Goal: Feedback & Contribution: Contribute content

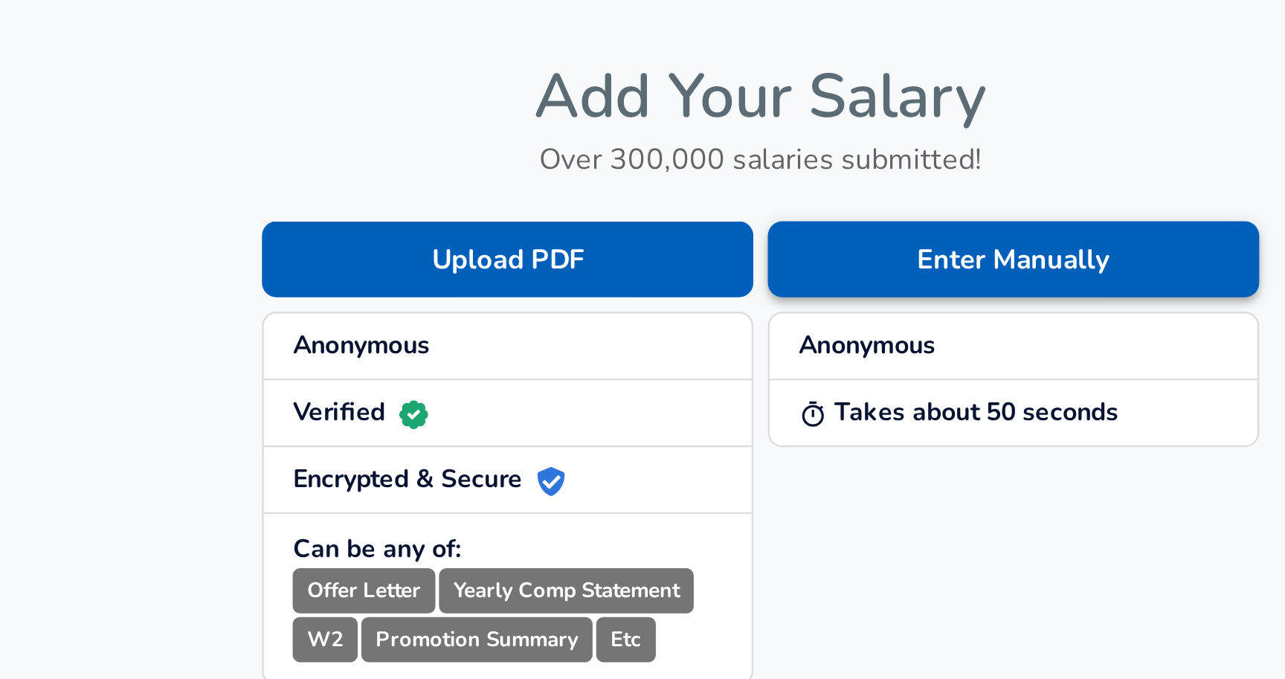
click at [667, 155] on button "Enter Manually" at bounding box center [747, 155] width 202 height 31
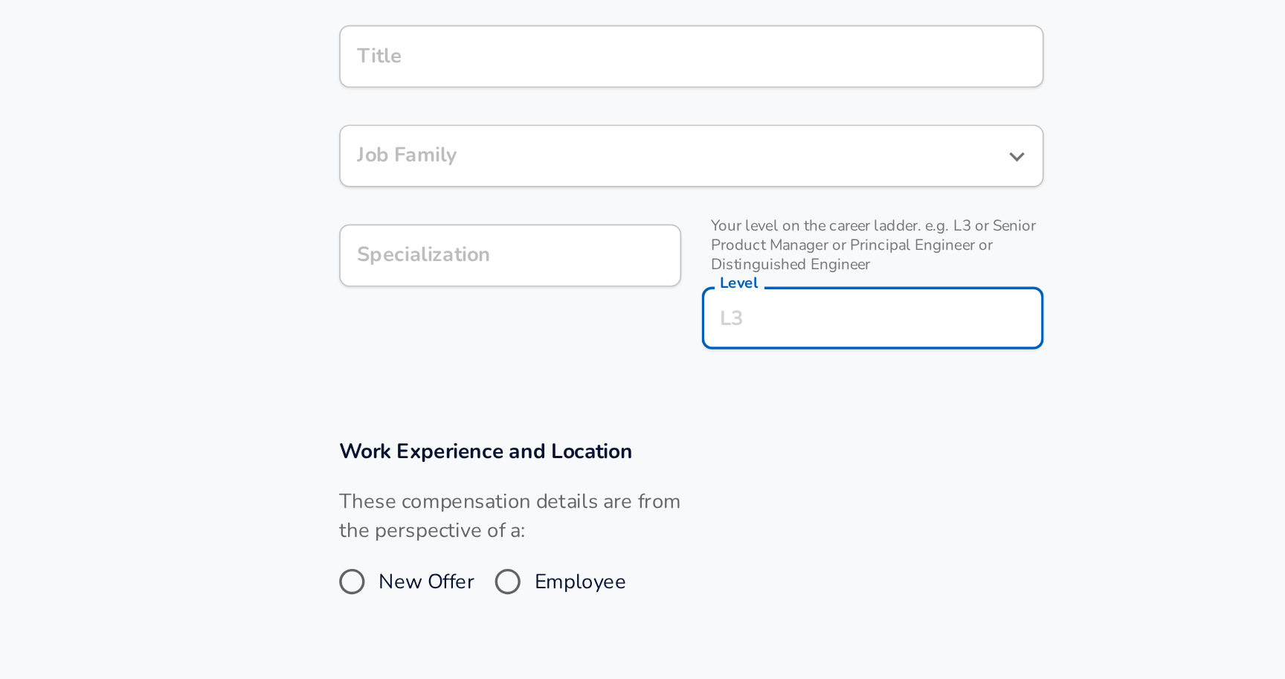
scroll to position [185, 0]
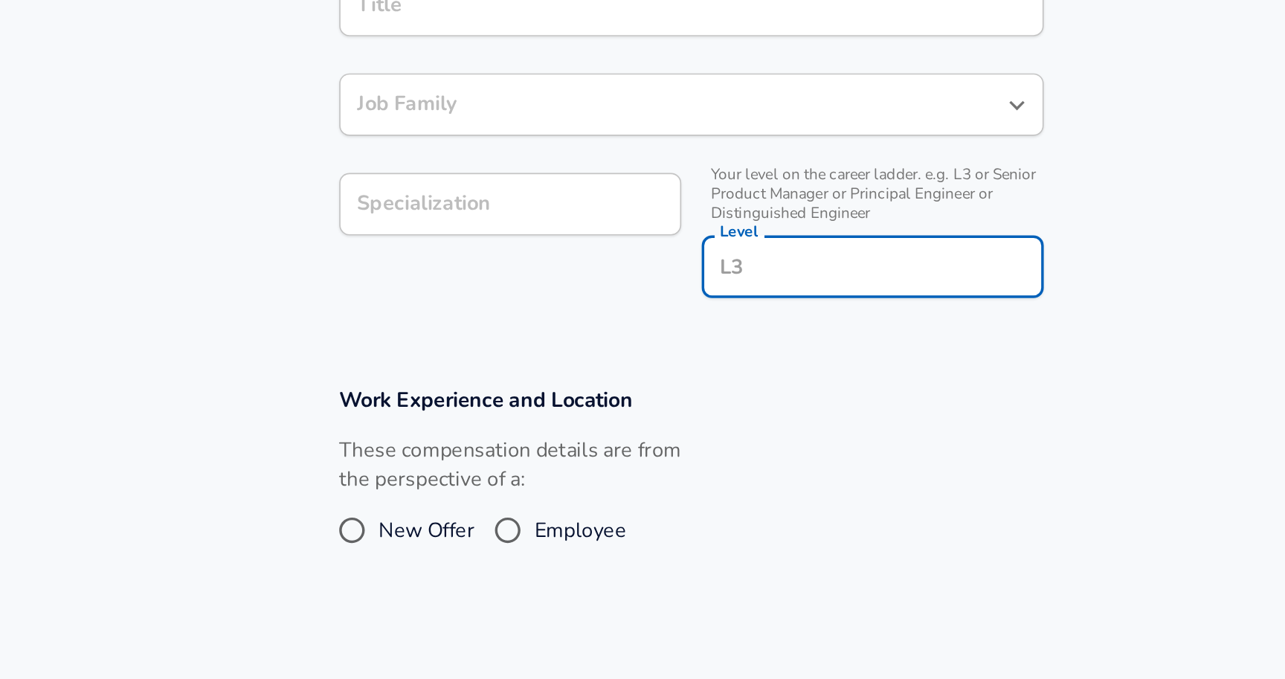
click at [719, 359] on input "Level" at bounding box center [748, 366] width 186 height 23
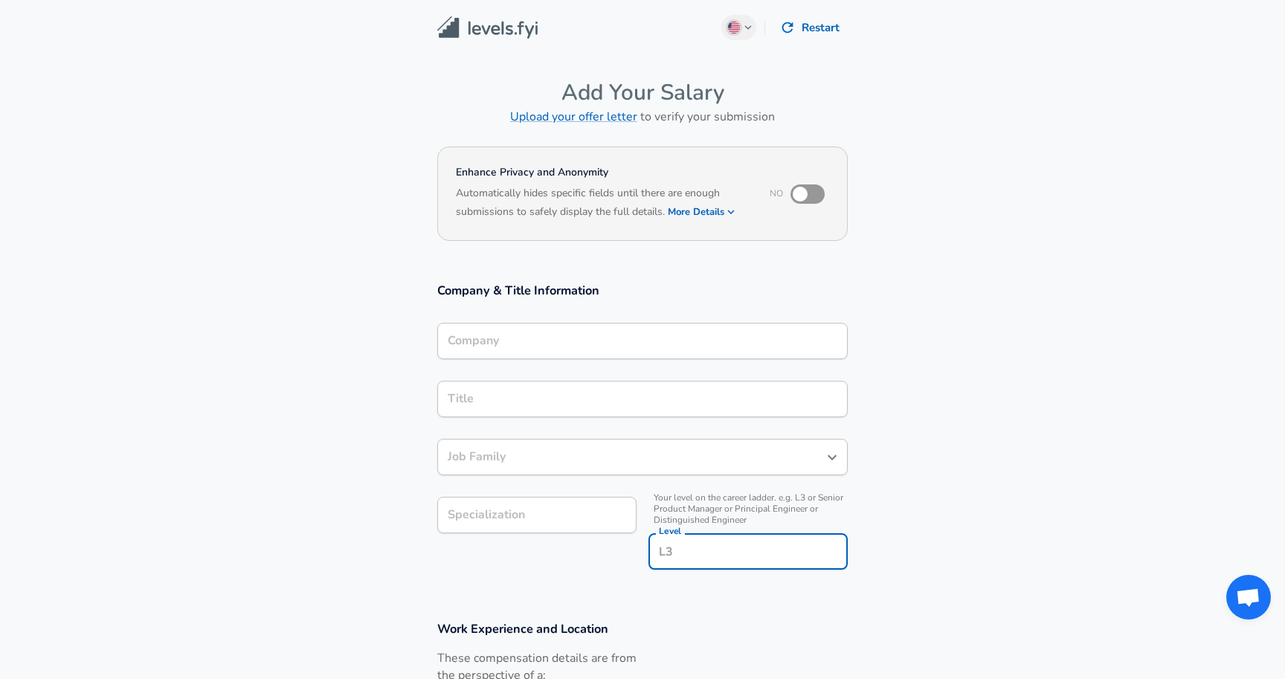
scroll to position [1, 0]
click at [463, 34] on img at bounding box center [487, 26] width 100 height 23
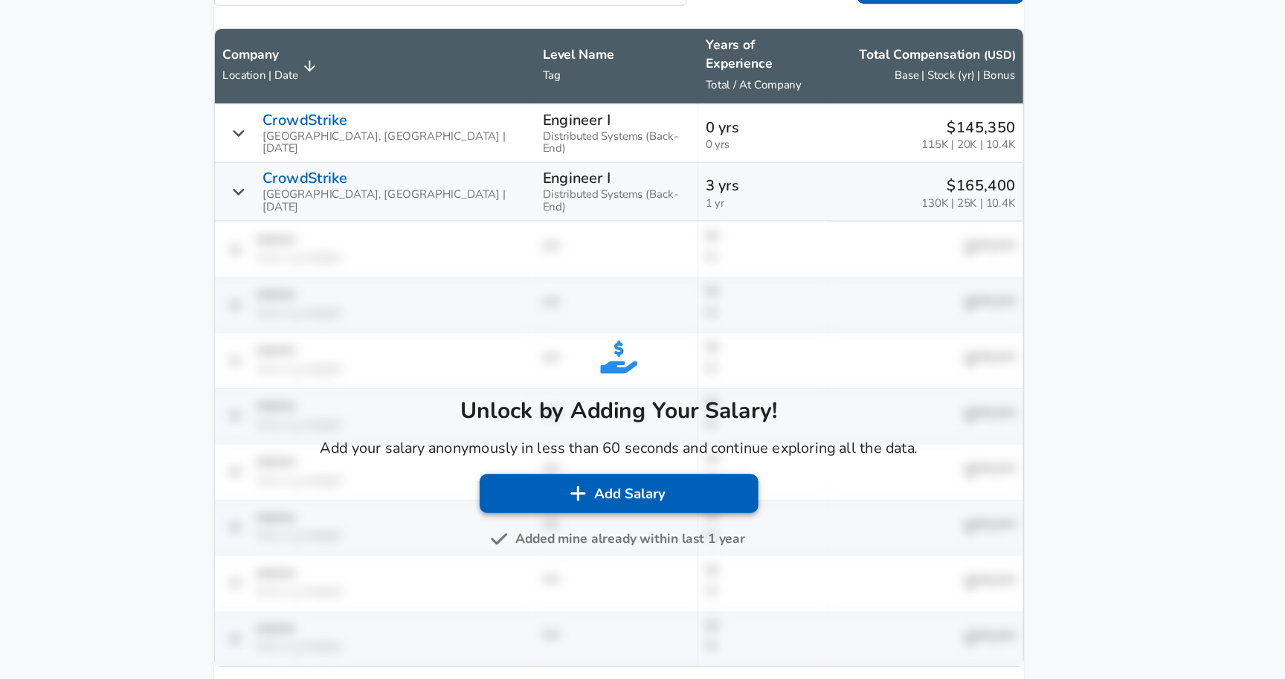
scroll to position [798, 0]
click at [572, 527] on button "Add Salary" at bounding box center [538, 529] width 223 height 31
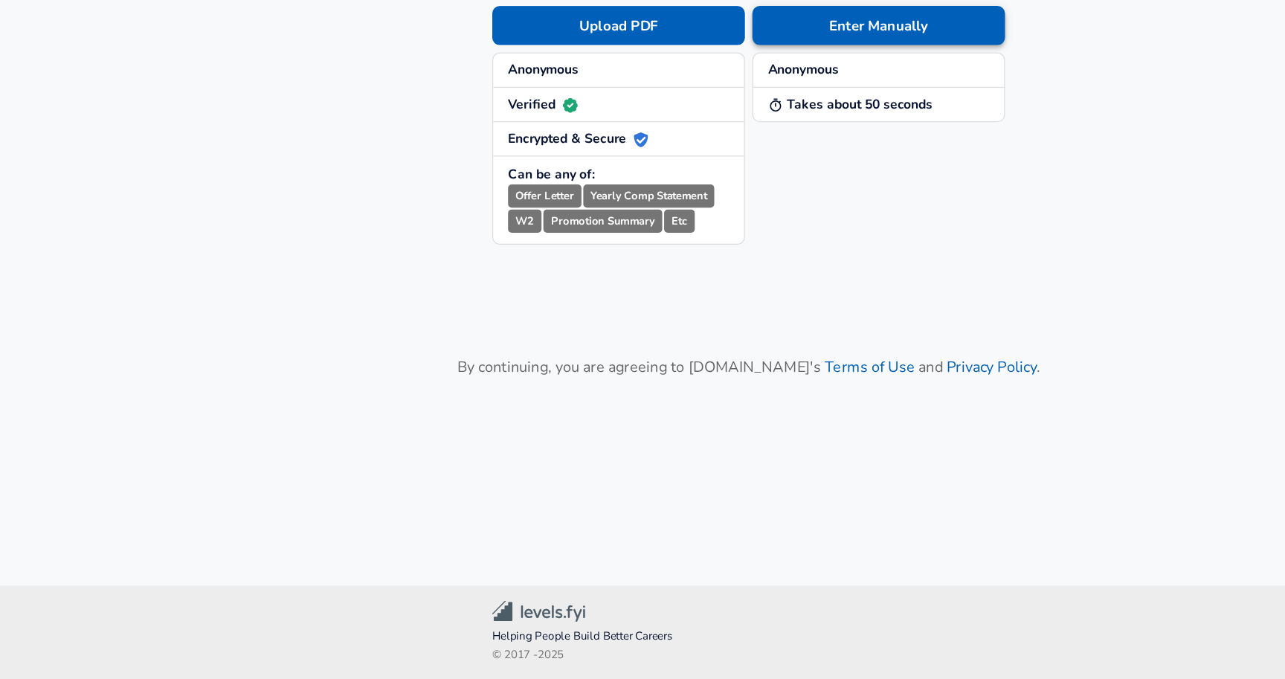
click at [727, 162] on button "Enter Manually" at bounding box center [747, 155] width 202 height 31
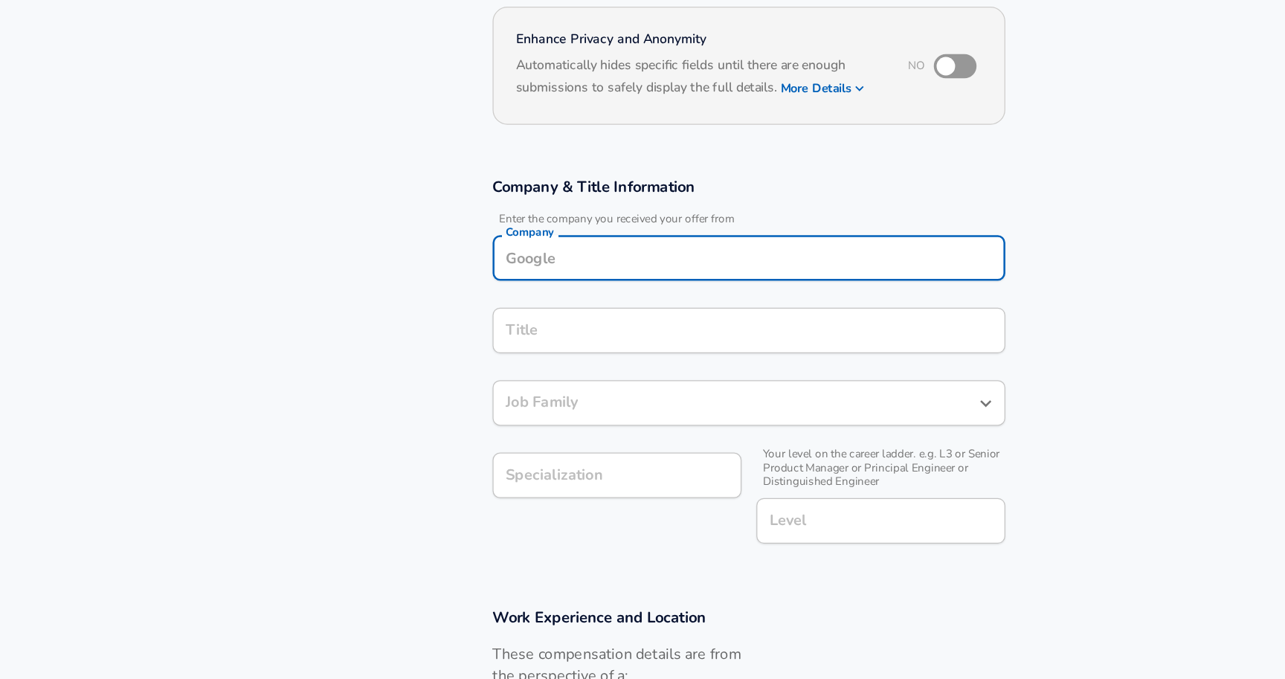
scroll to position [21, 0]
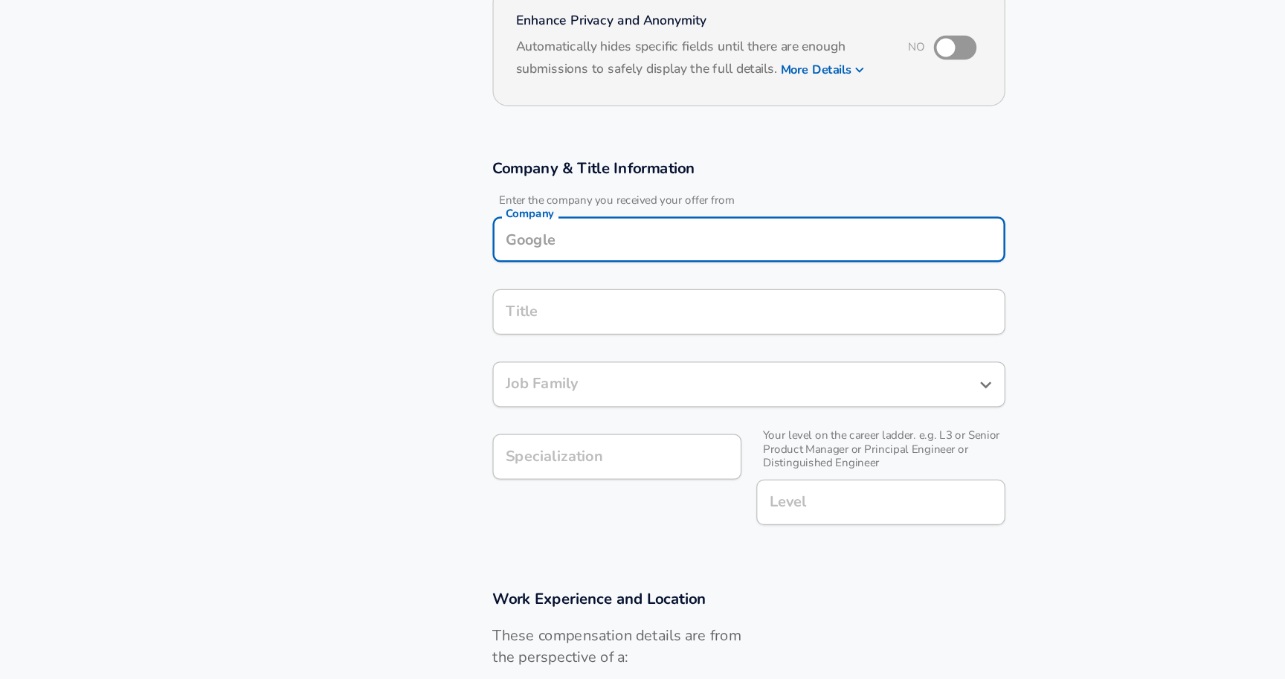
click at [620, 342] on div "Company" at bounding box center [642, 327] width 411 height 36
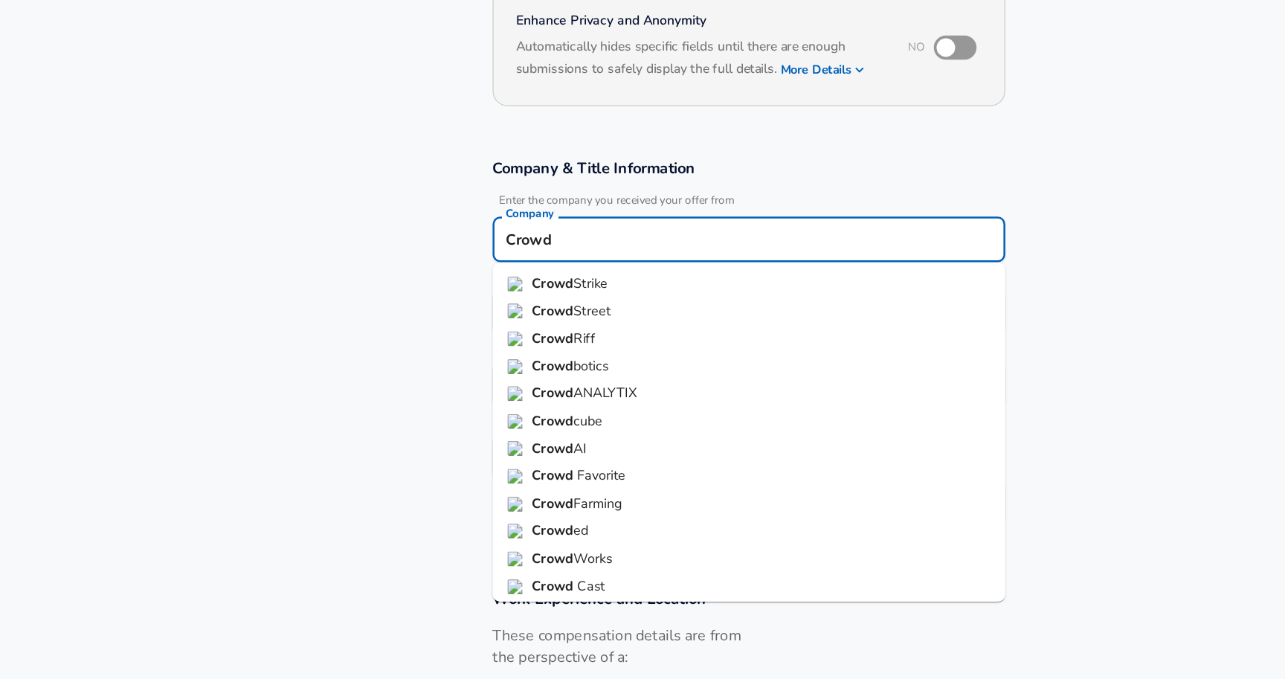
click at [627, 356] on li "Crowd Strike" at bounding box center [642, 363] width 411 height 22
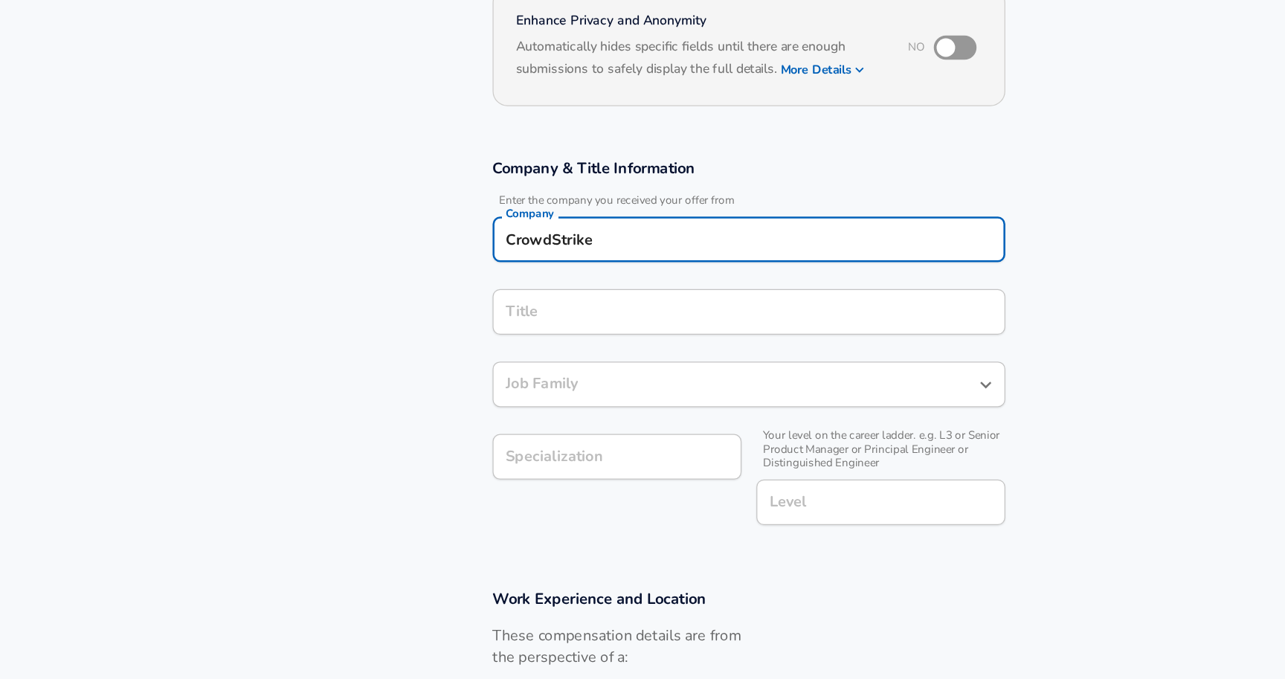
type input "CrowdStrike"
click at [621, 382] on input "Title" at bounding box center [642, 384] width 397 height 23
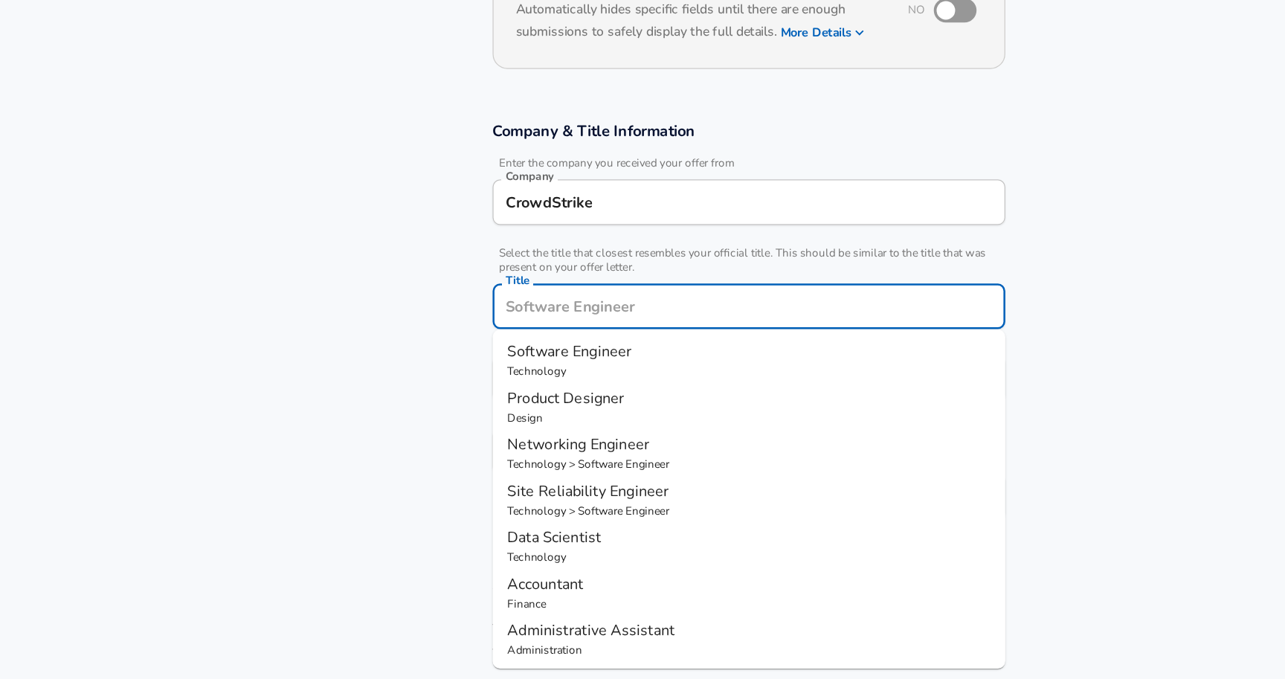
click at [604, 421] on p "Software Engineer" at bounding box center [642, 417] width 387 height 18
type input "Software Engineer"
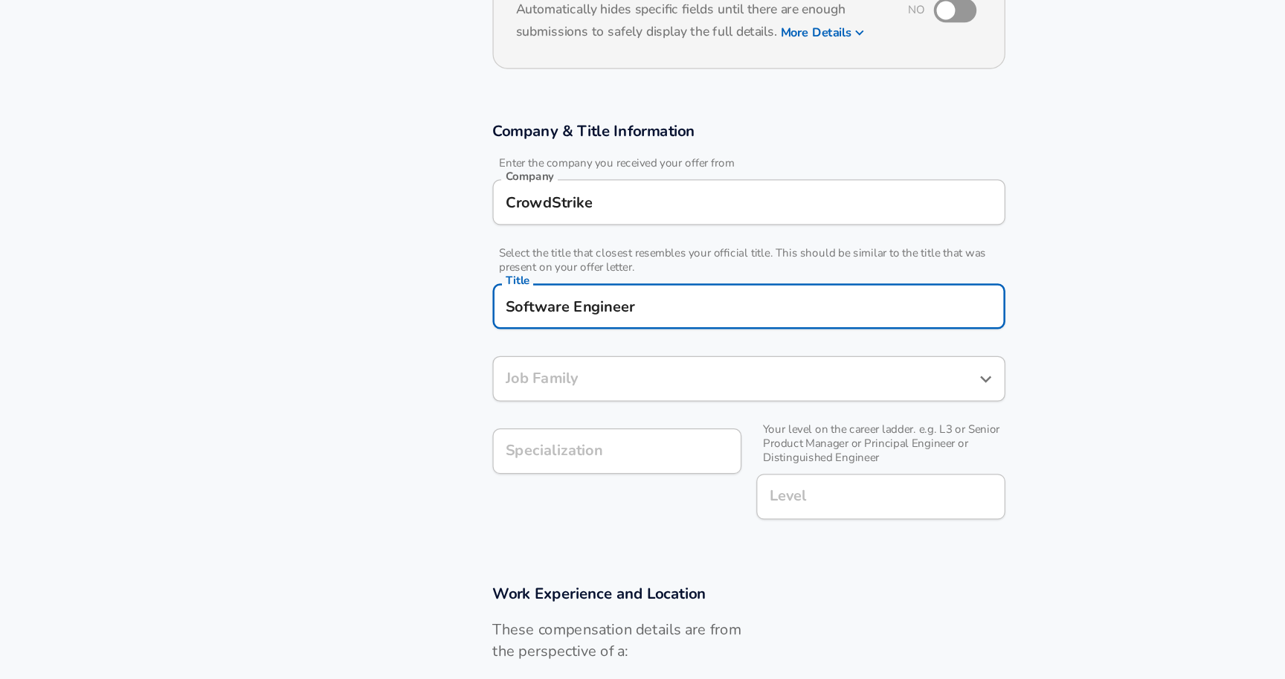
type input "Software Engineer"
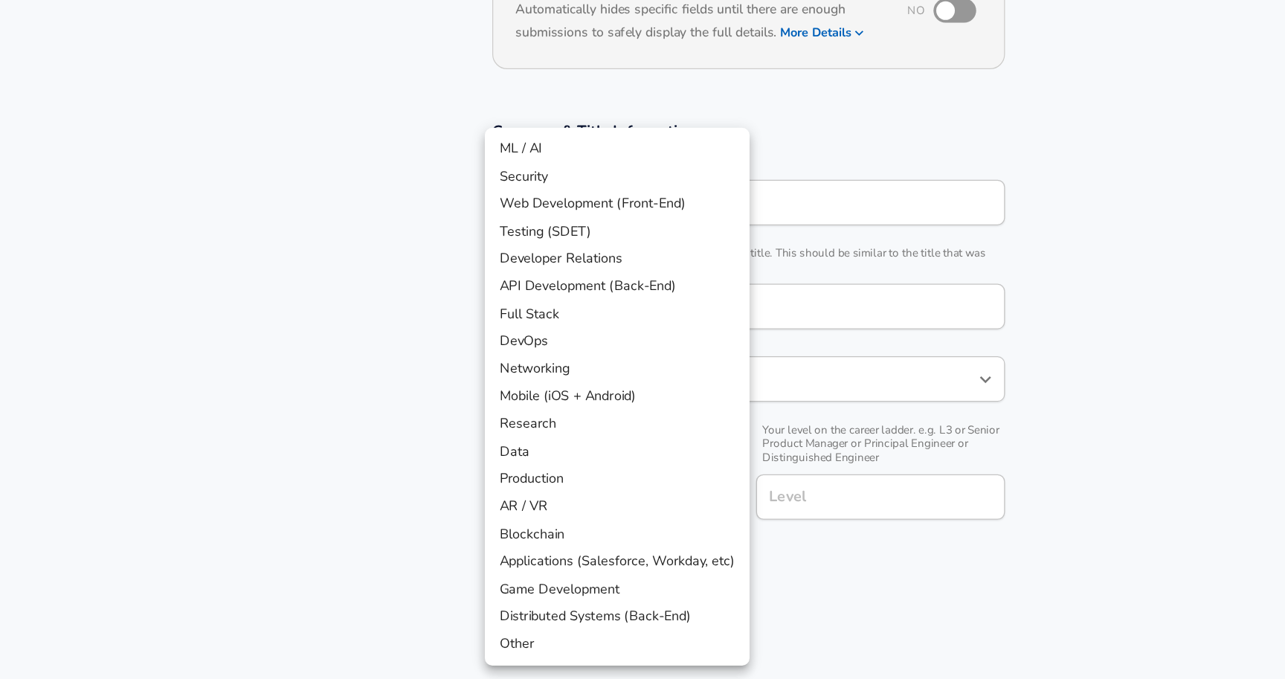
scroll to position [95, 0]
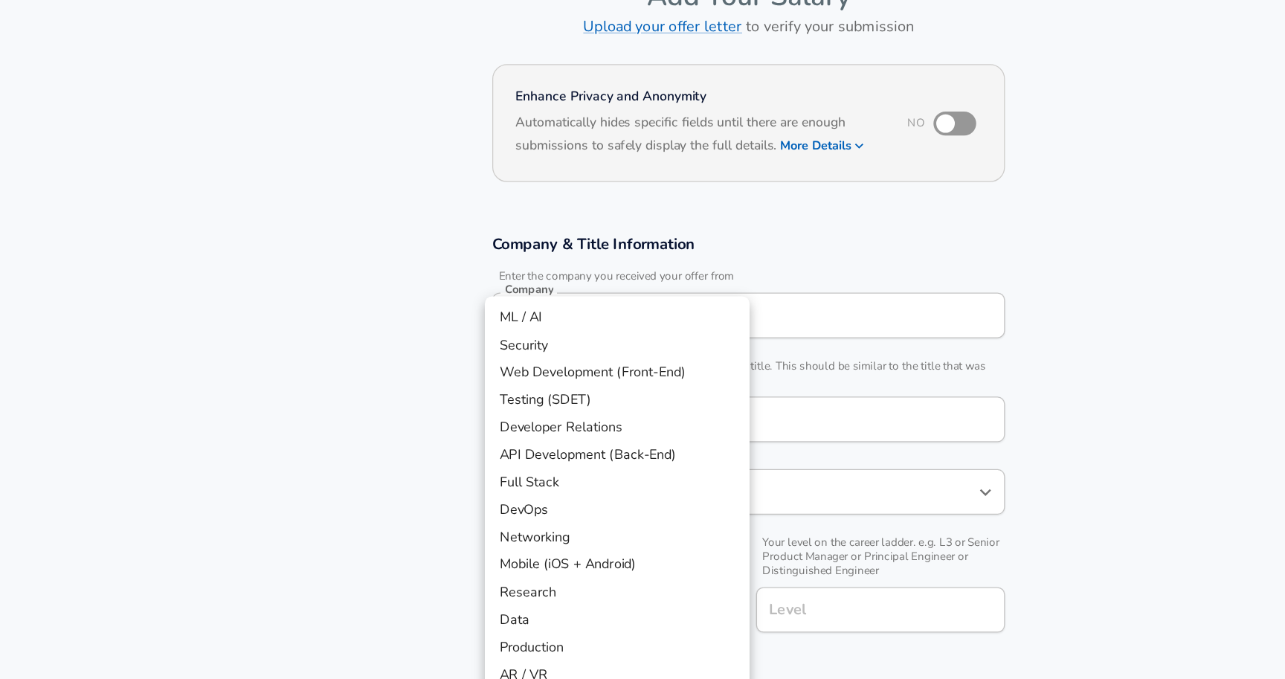
drag, startPoint x: 559, startPoint y: 492, endPoint x: 559, endPoint y: 356, distance: 135.4
click at [559, 356] on body "English ([GEOGRAPHIC_DATA]) Change Restart Add Your Salary Upload your offer le…" at bounding box center [642, 244] width 1285 height 679
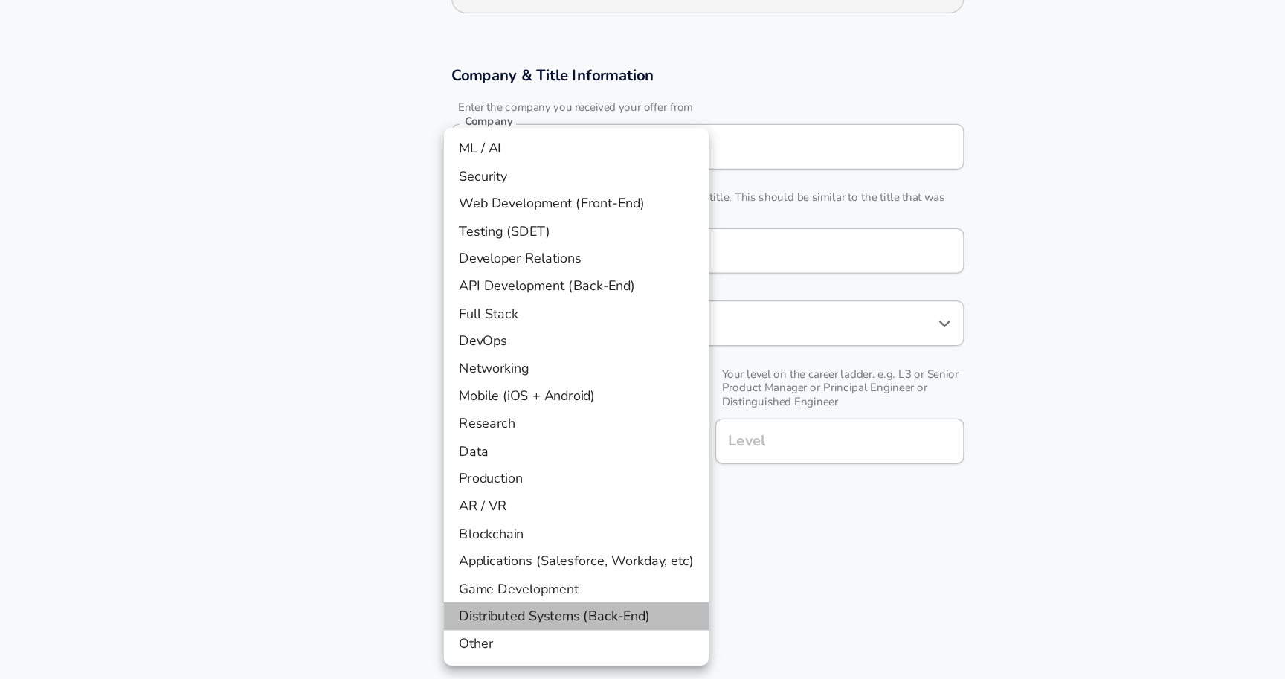
click at [585, 630] on li "Distributed Systems (Back-End)" at bounding box center [537, 628] width 212 height 22
type input "Distributed Systems (Back-End)"
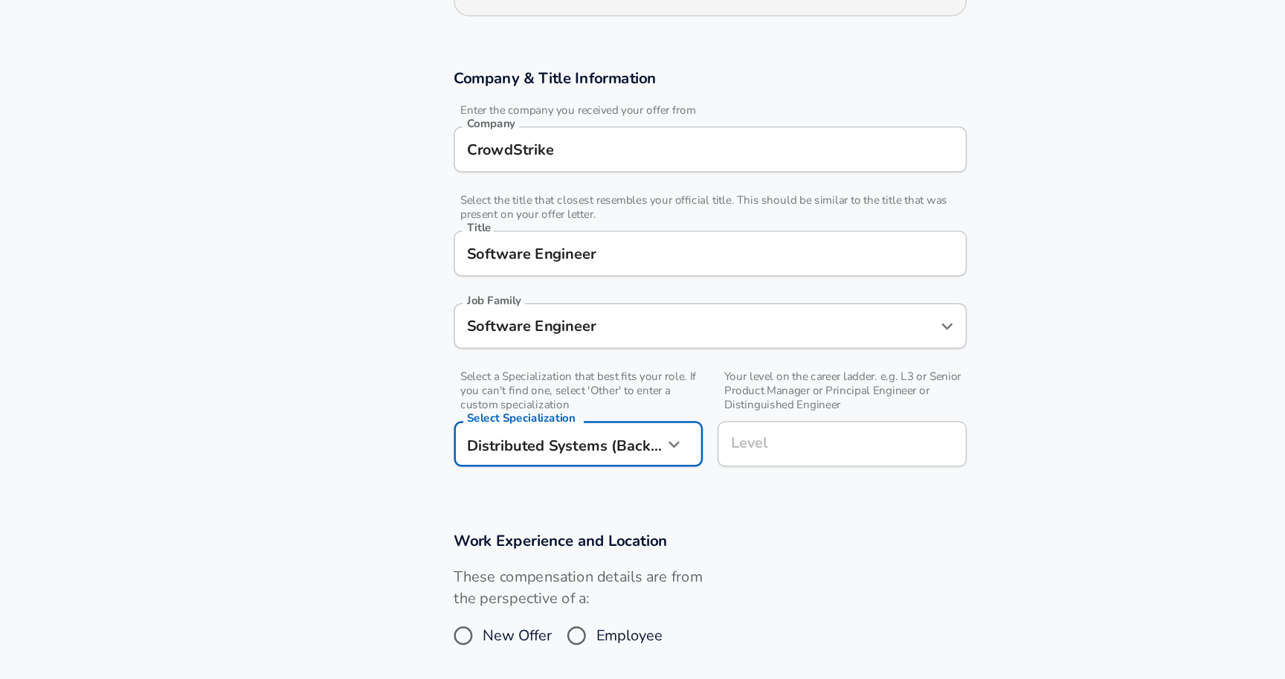
click at [704, 499] on div "Level" at bounding box center [748, 488] width 199 height 36
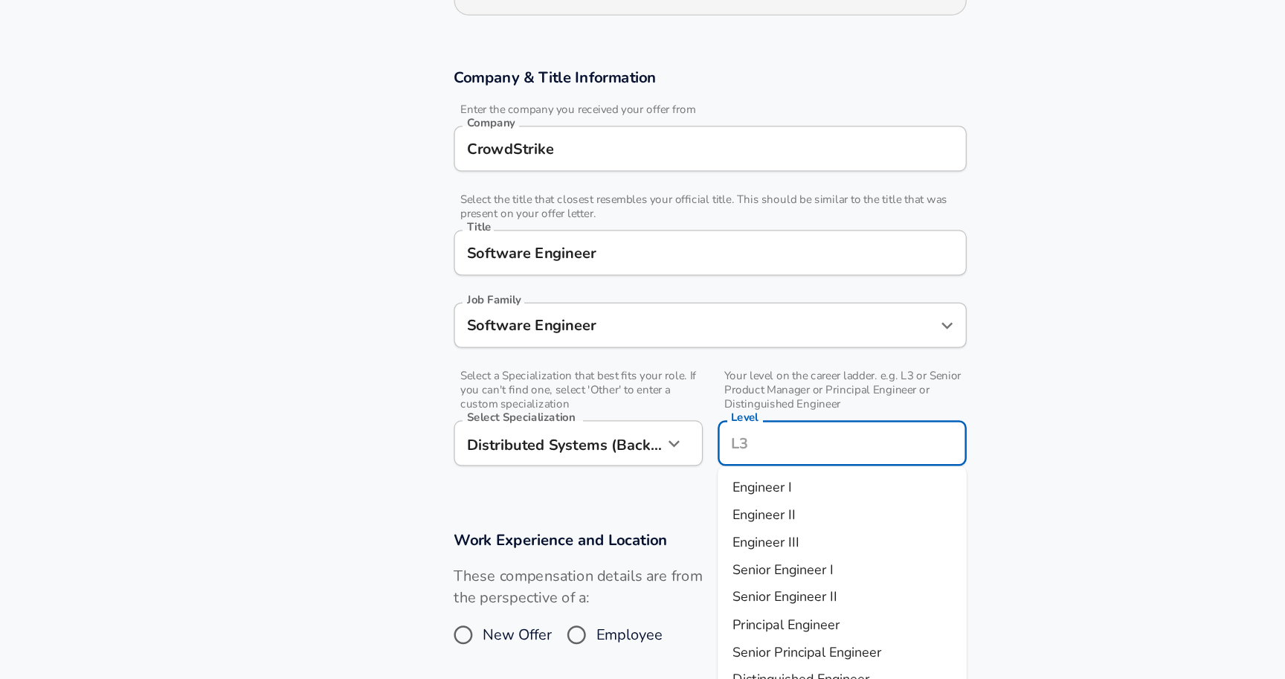
click at [710, 522] on li "Engineer I" at bounding box center [748, 524] width 199 height 22
type input "Engineer I"
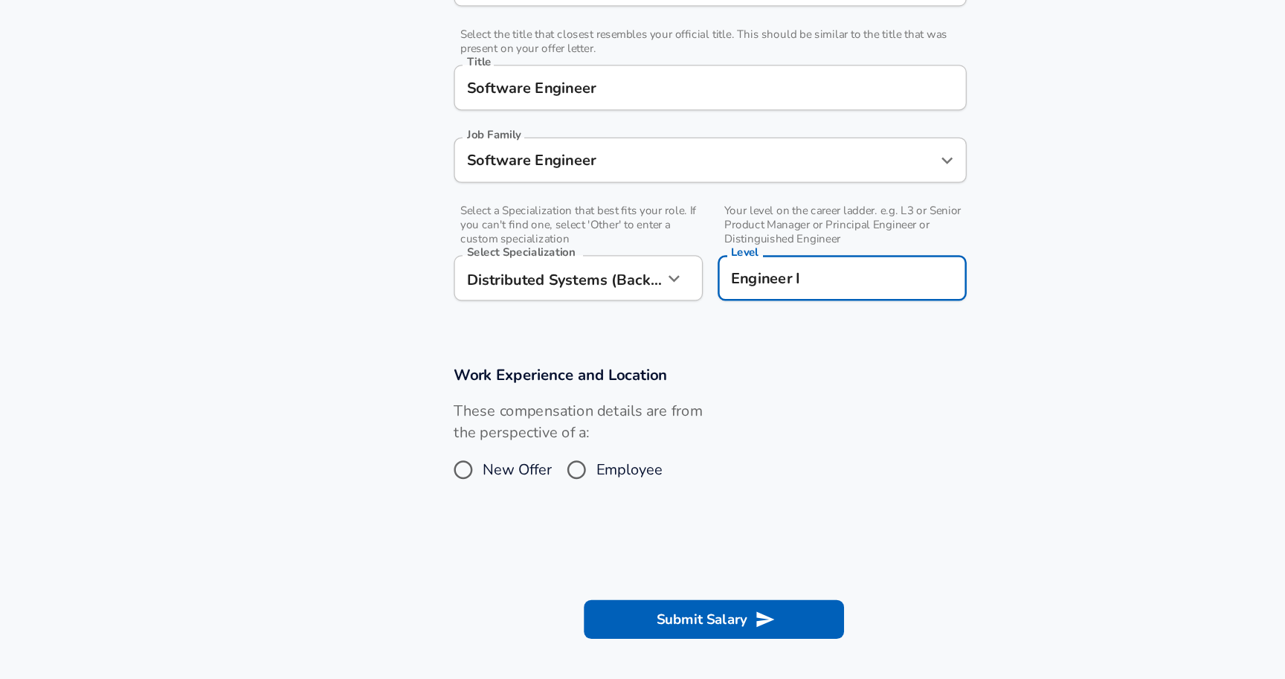
scroll to position [228, 0]
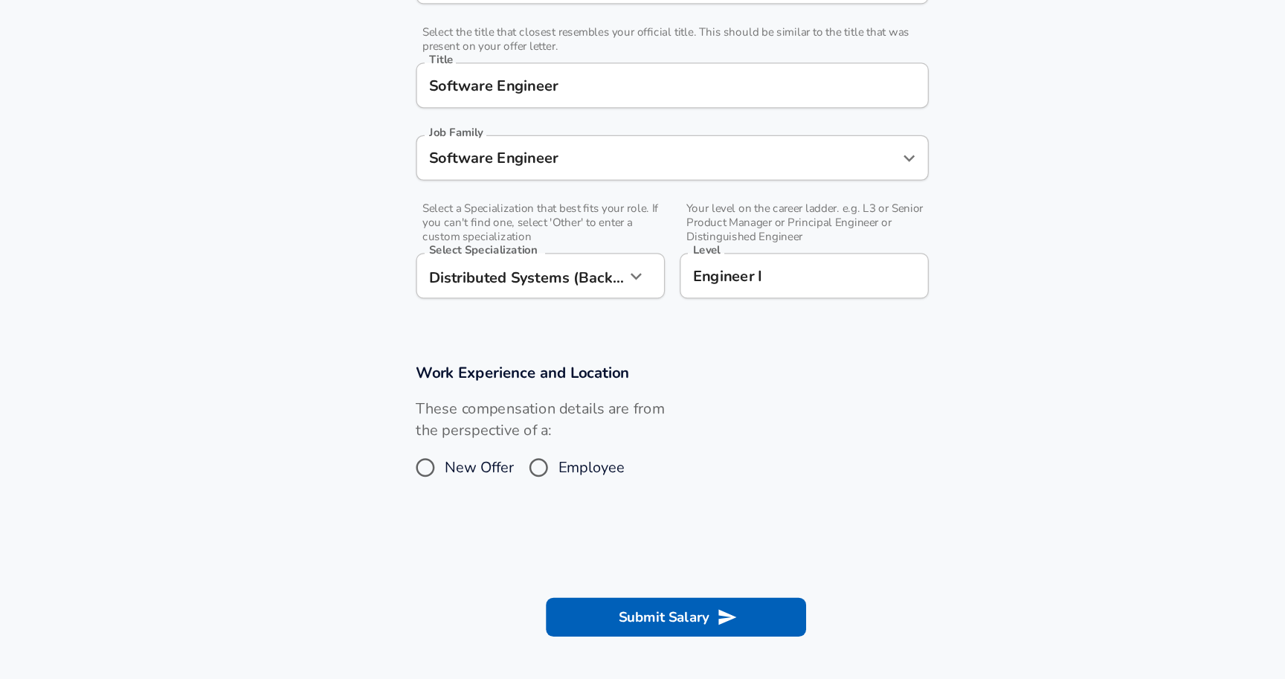
click at [588, 510] on span "Employee" at bounding box center [578, 510] width 54 height 18
click at [551, 510] on input "Employee" at bounding box center [535, 510] width 31 height 24
radio input "true"
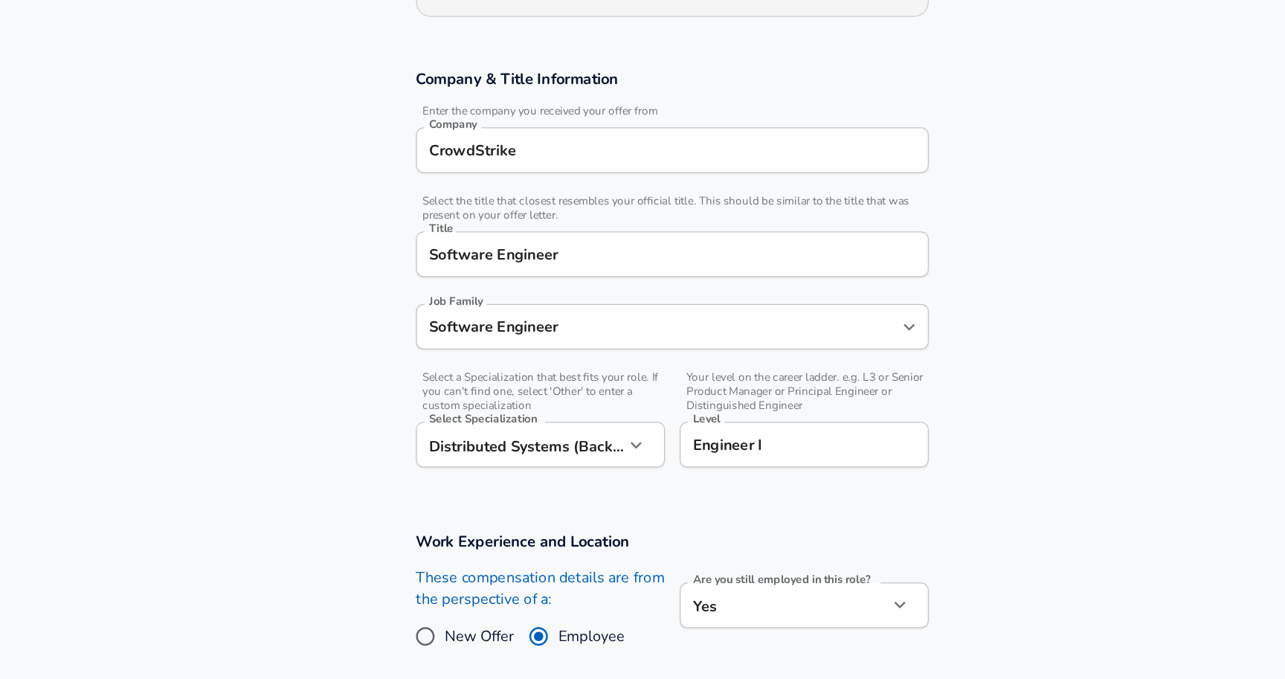
click at [679, 353] on body "English ([GEOGRAPHIC_DATA]) Change Restart Add Your Salary Upload your offer le…" at bounding box center [642, 111] width 1285 height 679
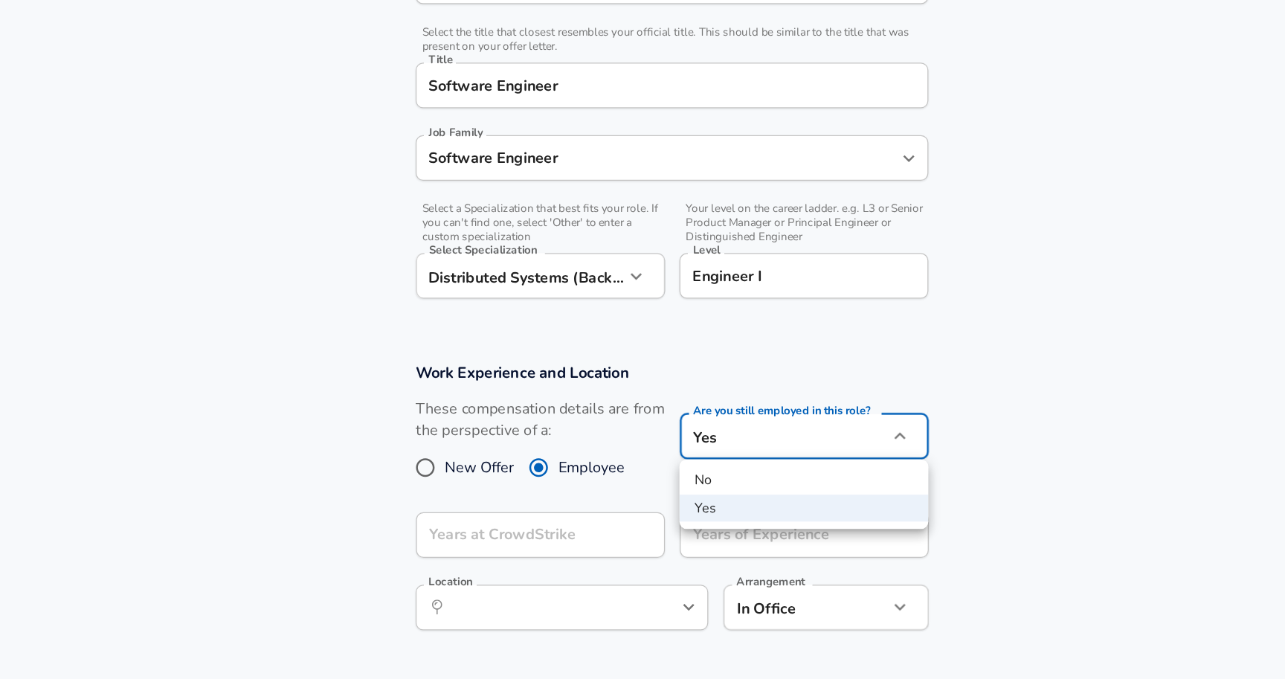
click at [699, 510] on li "No" at bounding box center [748, 520] width 199 height 22
type input "no"
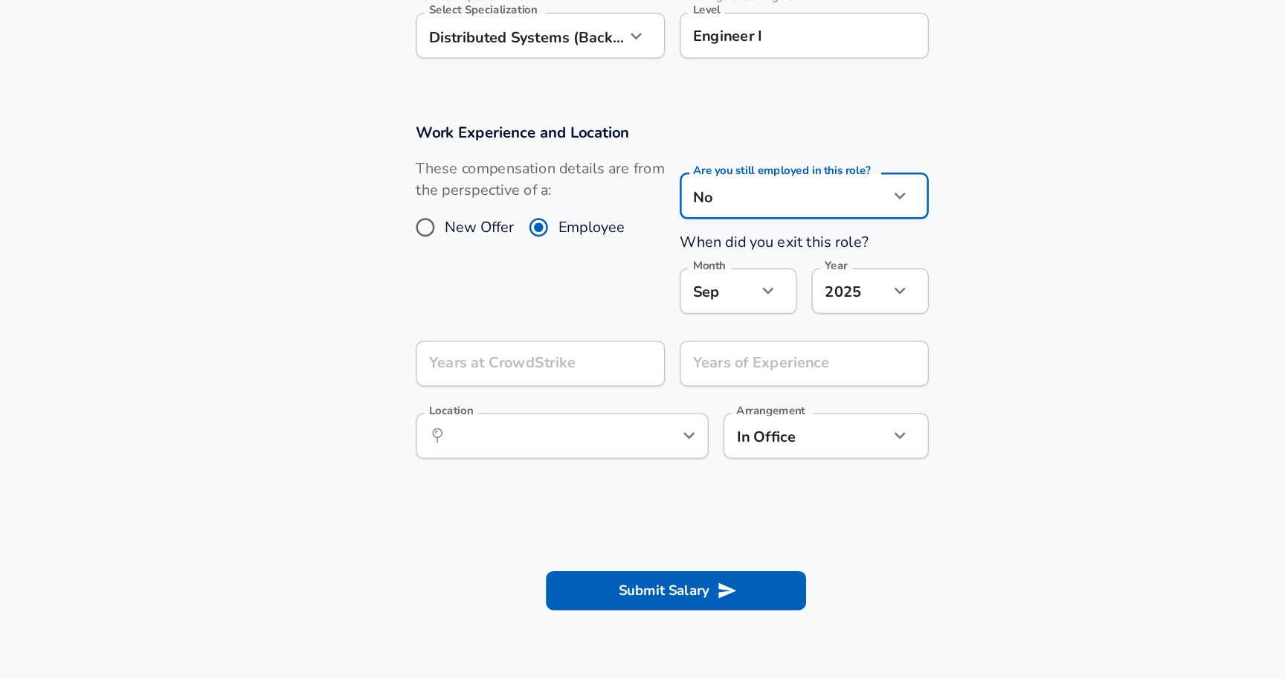
scroll to position [451, 0]
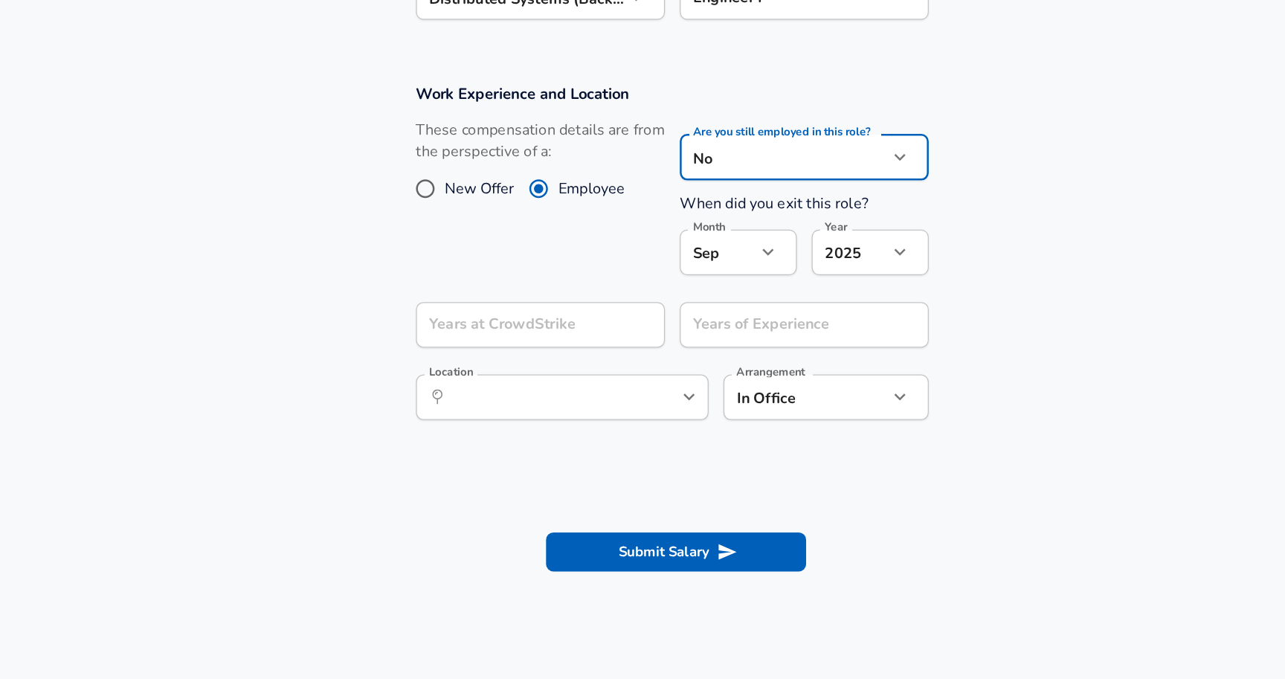
click at [709, 355] on div "Month [DATE] Month" at bounding box center [696, 339] width 94 height 40
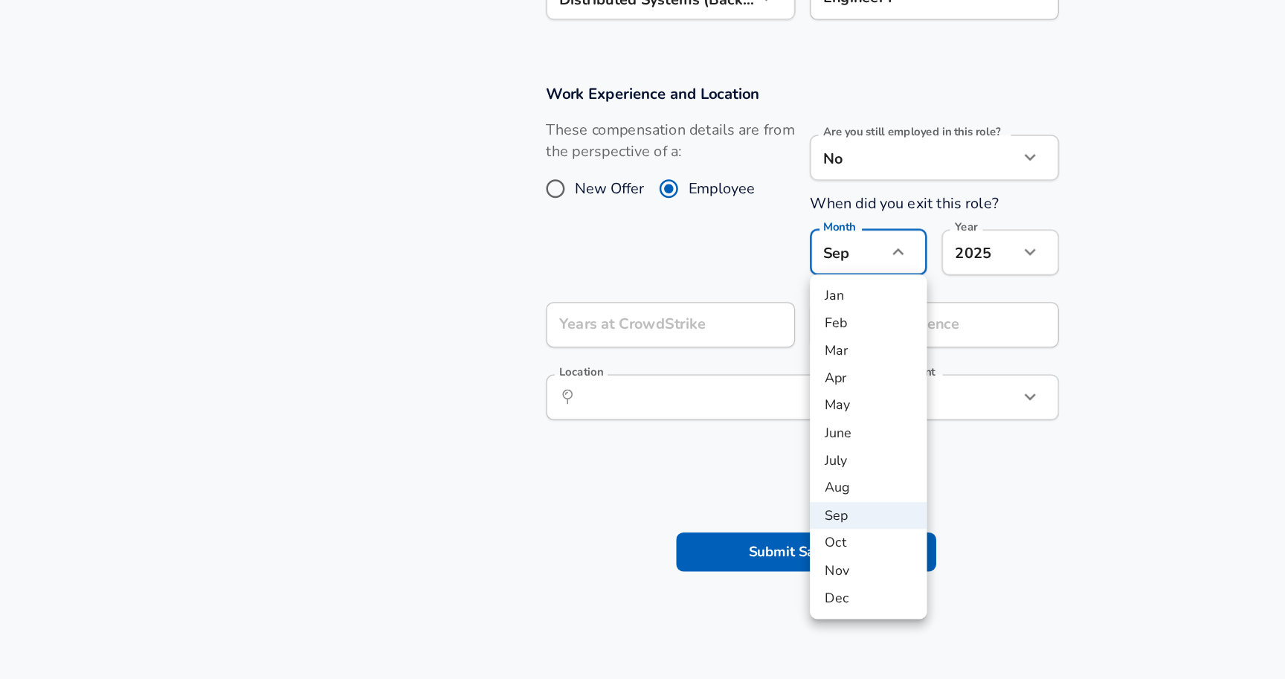
click at [703, 469] on li "May" at bounding box center [696, 460] width 94 height 22
type input "5"
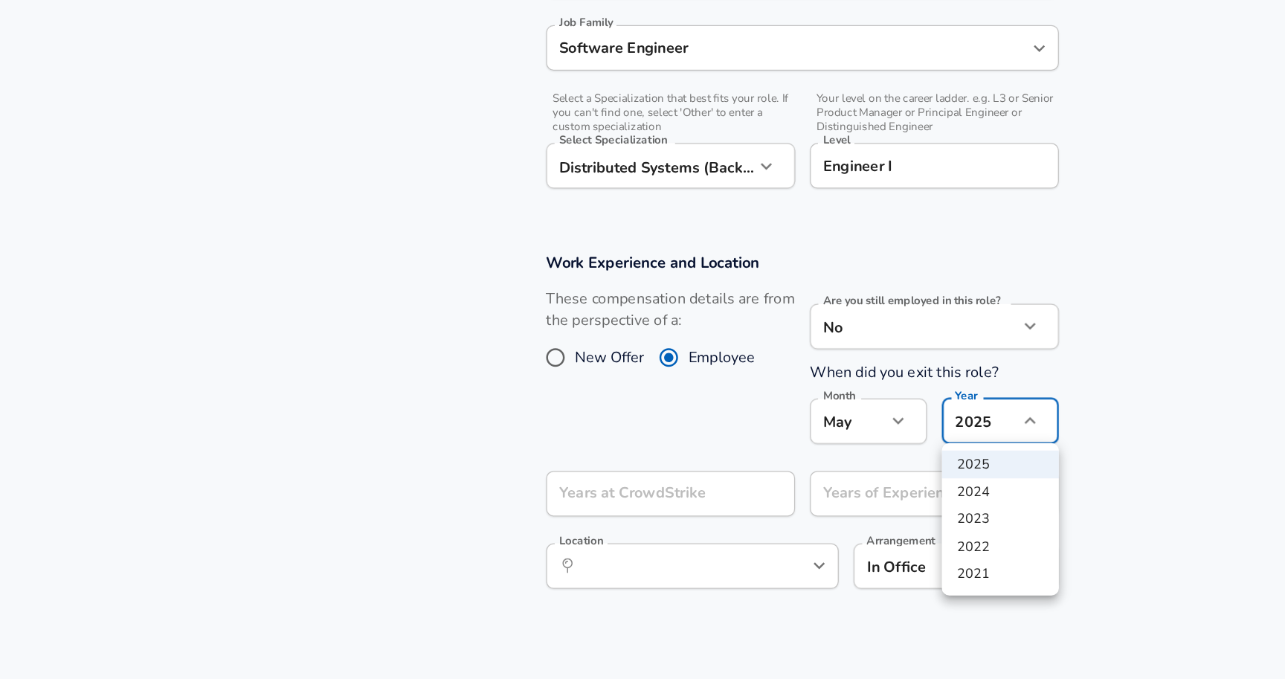
click at [815, 377] on li "2025" at bounding box center [801, 372] width 94 height 22
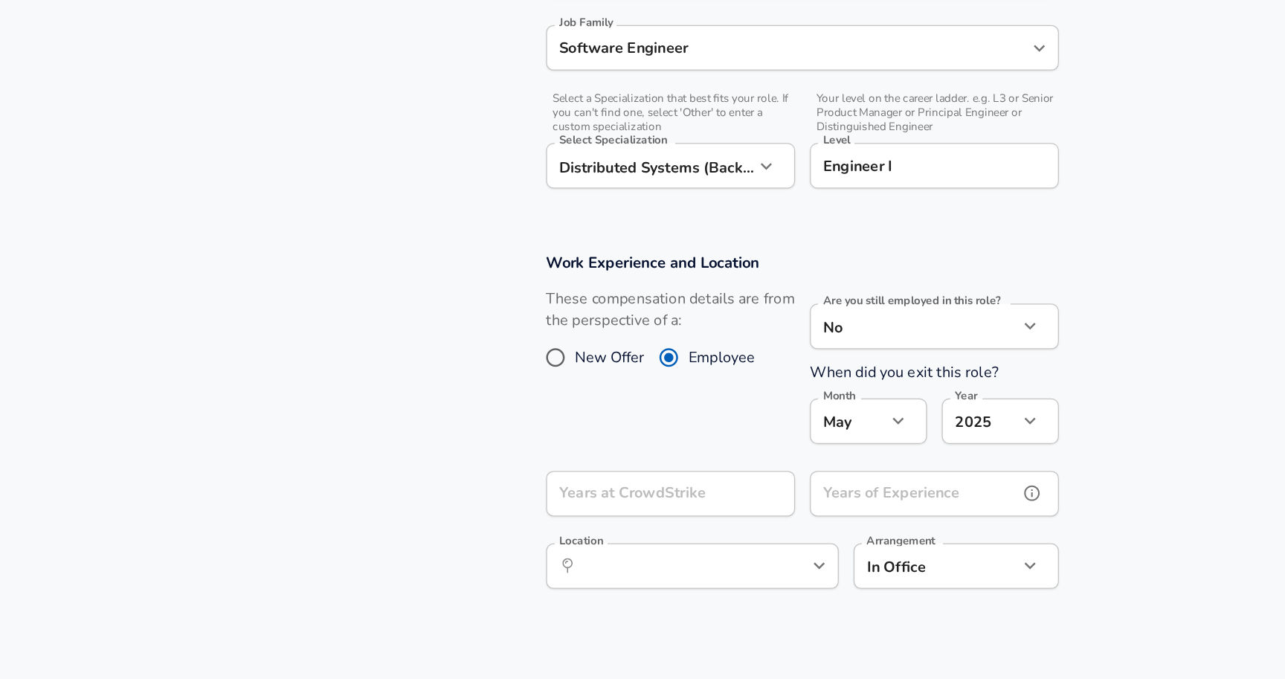
click at [748, 400] on input "Years of Experience" at bounding box center [732, 395] width 167 height 36
type input "0"
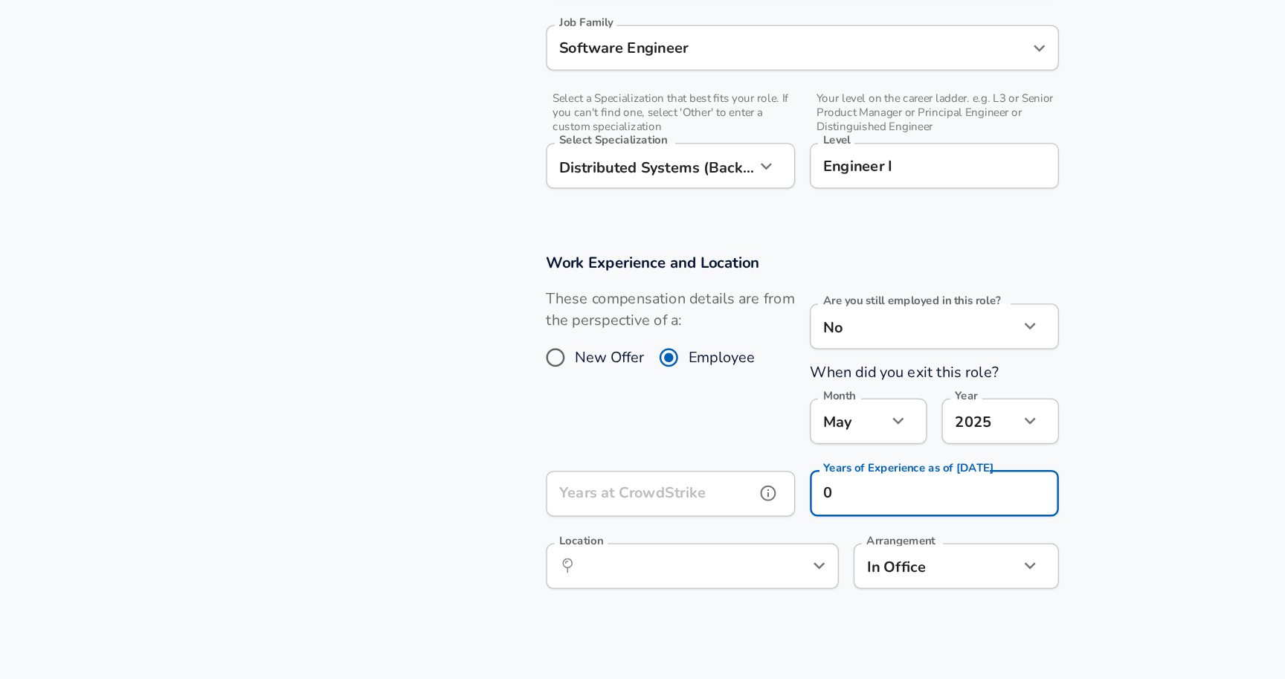
click at [440, 390] on input "Years at CrowdStrike" at bounding box center [520, 395] width 167 height 36
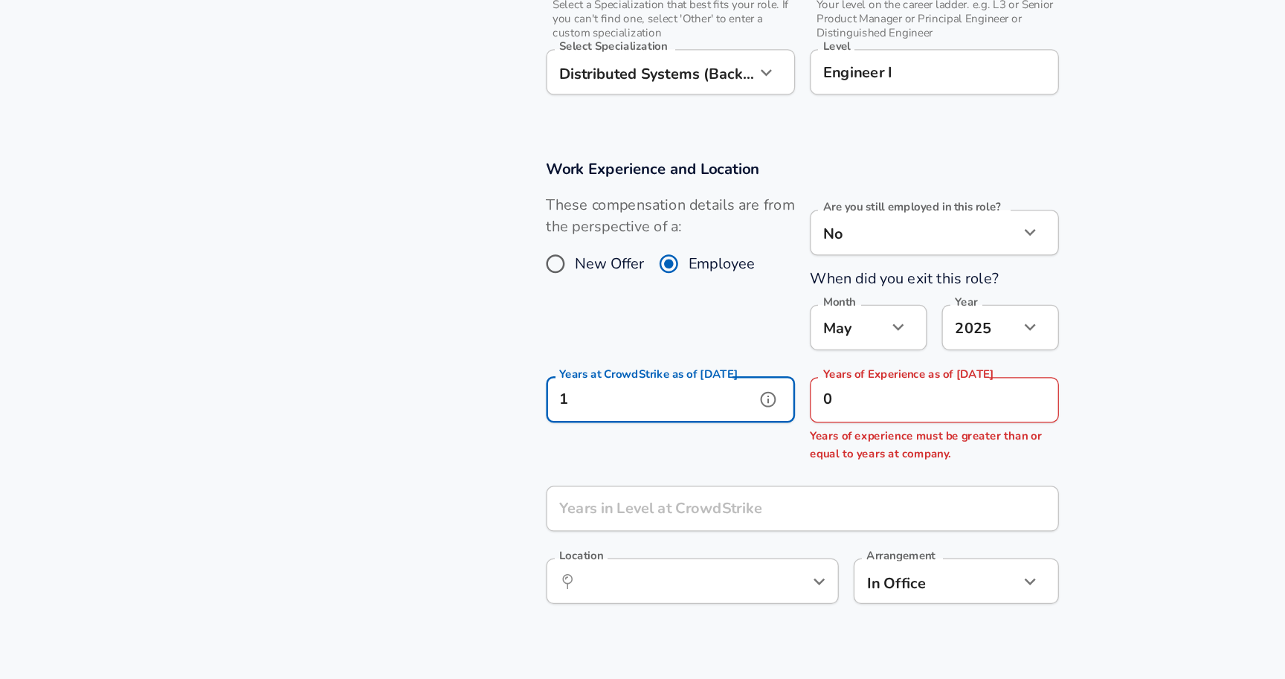
type input "1"
click at [752, 405] on input "0" at bounding box center [732, 395] width 167 height 36
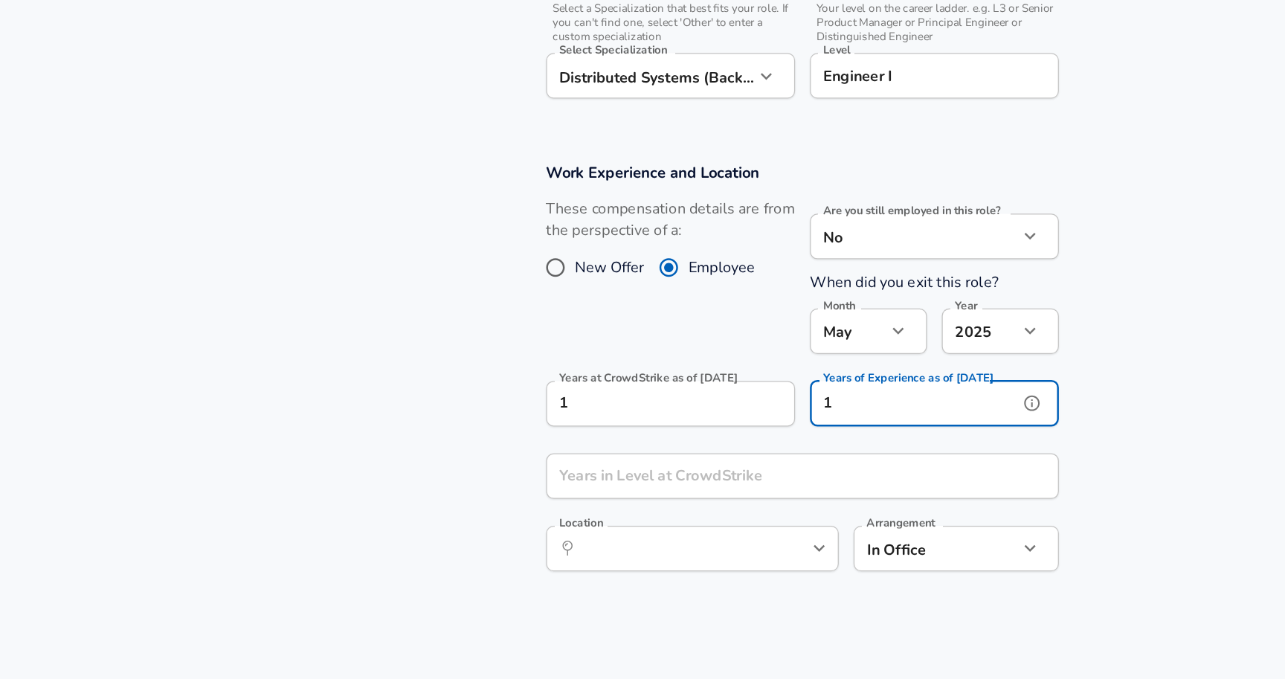
type input "1"
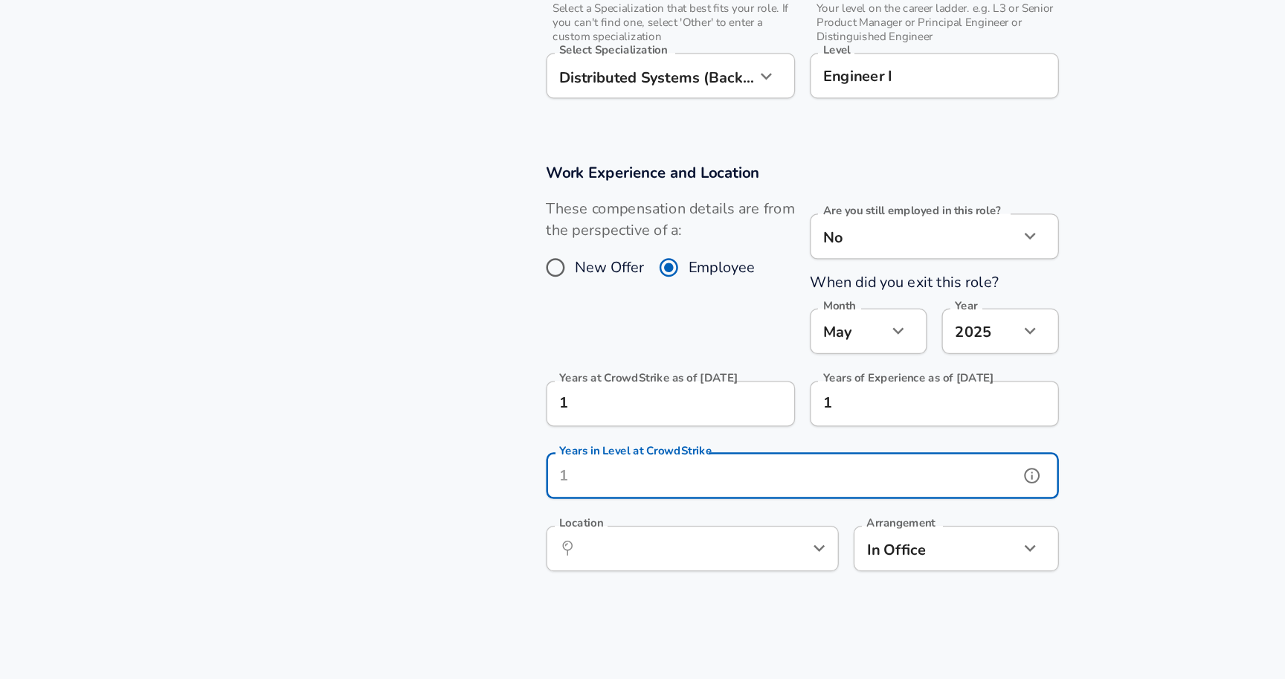
click at [702, 444] on input "Years in Level at CrowdStrike" at bounding box center [626, 453] width 378 height 36
click at [614, 512] on div "​ Location" at bounding box center [554, 511] width 234 height 36
type input "1"
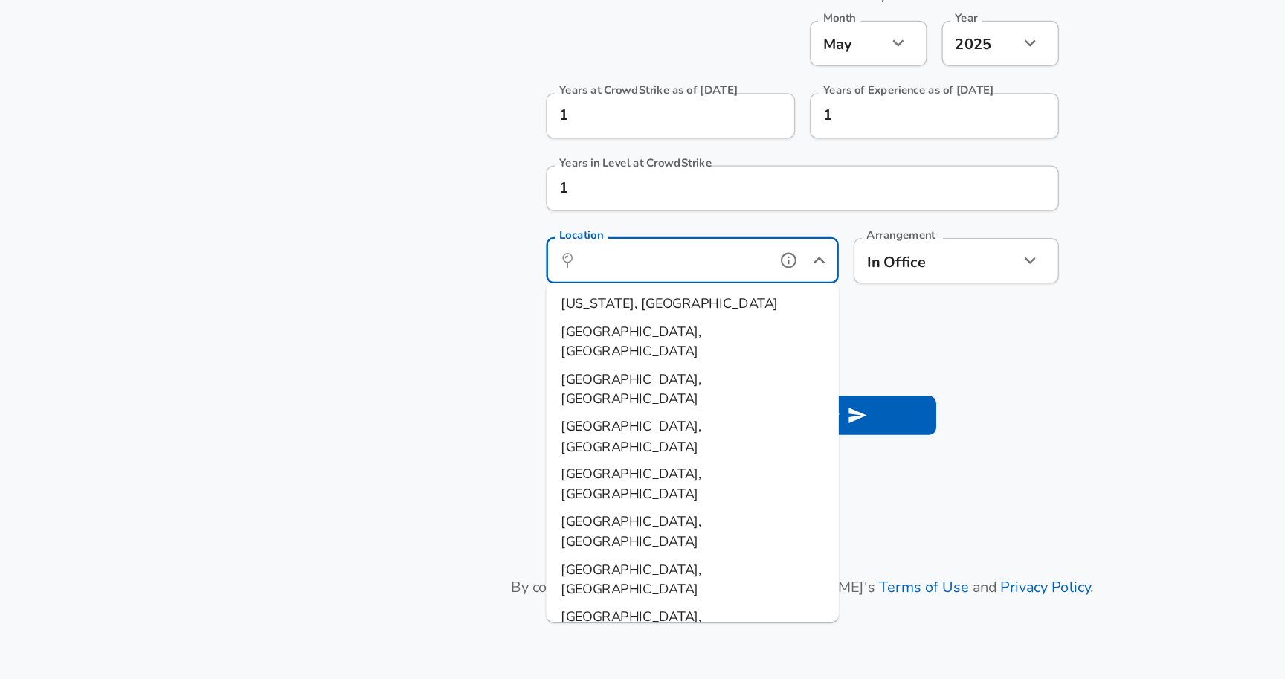
scroll to position [650, 0]
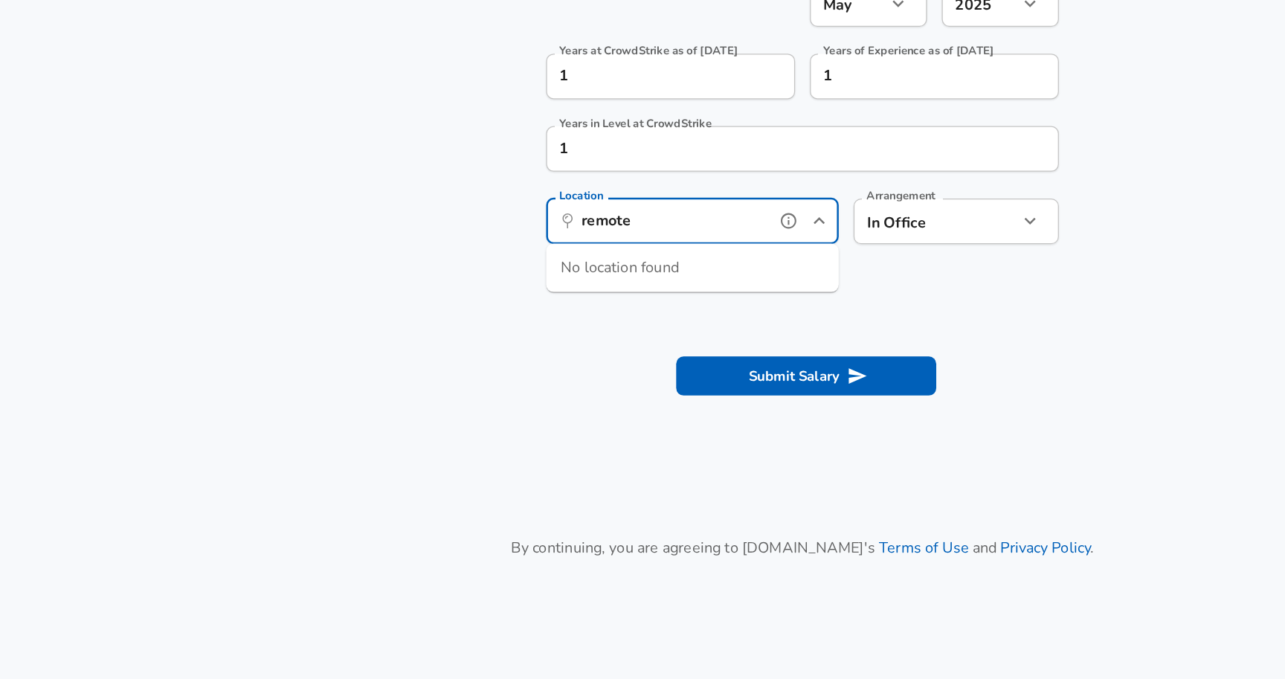
click at [563, 309] on input "remote" at bounding box center [538, 312] width 153 height 23
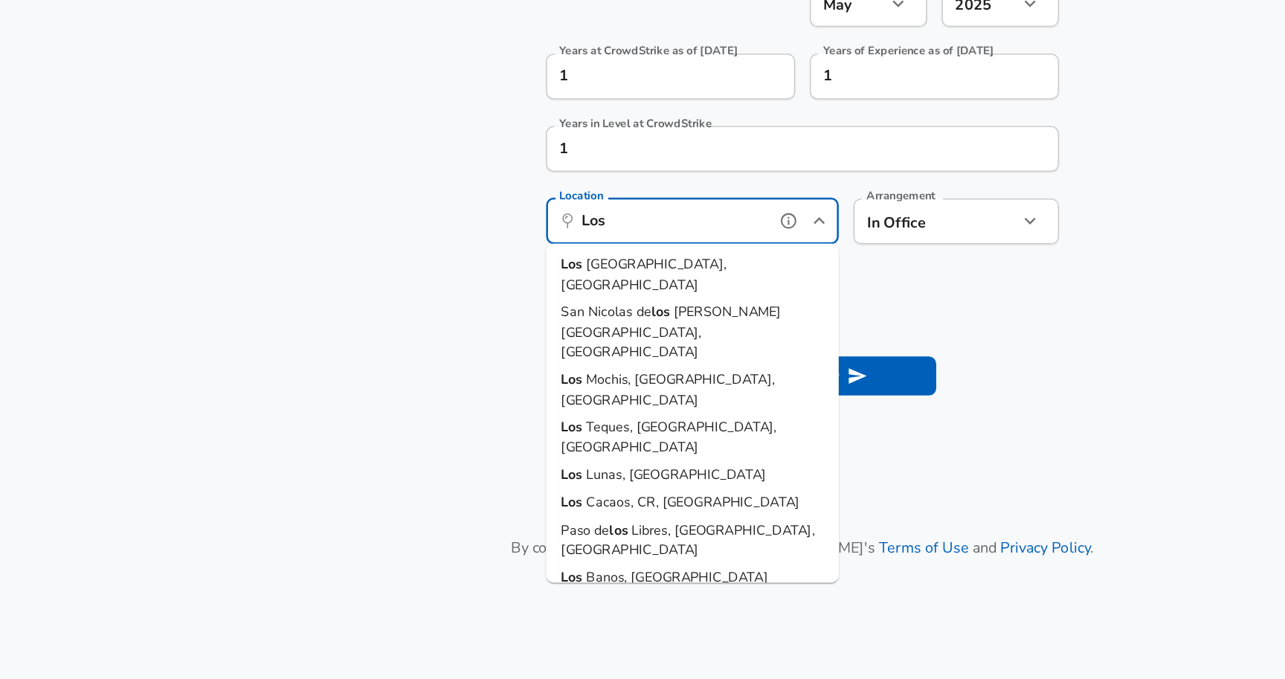
click at [558, 353] on li "[GEOGRAPHIC_DATA], [GEOGRAPHIC_DATA]" at bounding box center [554, 355] width 234 height 38
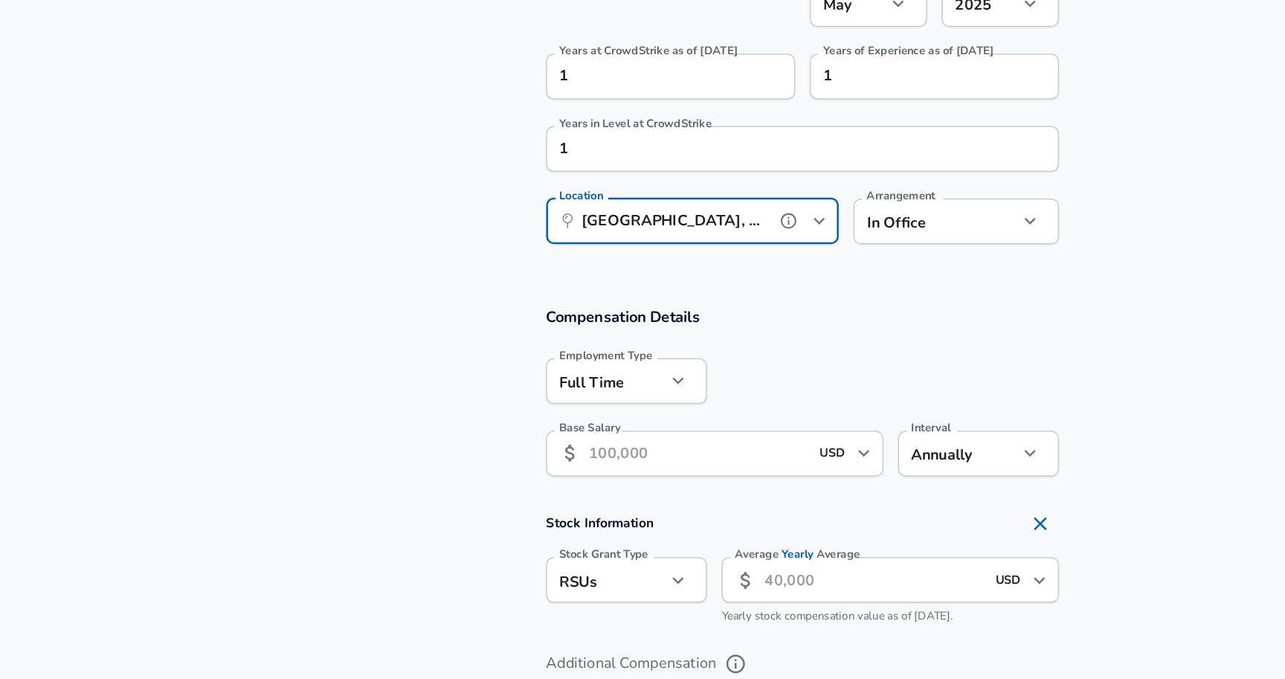
type input "[GEOGRAPHIC_DATA], [GEOGRAPHIC_DATA]"
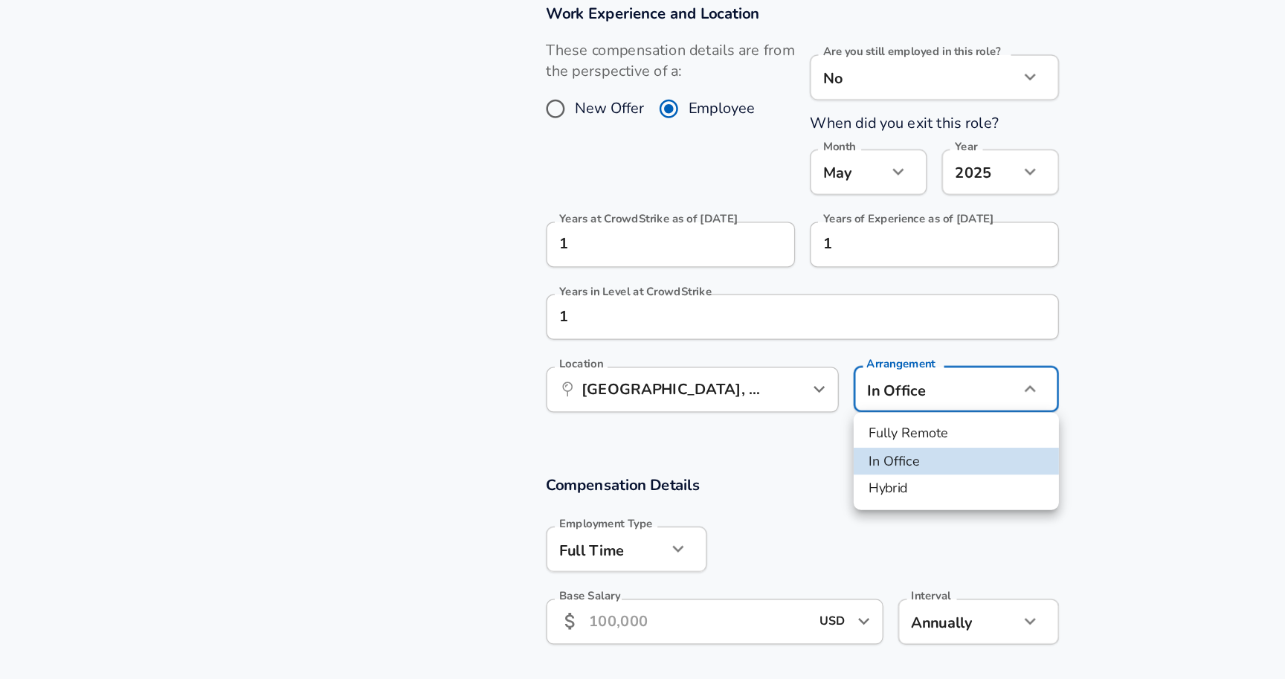
click at [751, 348] on li "Fully Remote" at bounding box center [766, 347] width 164 height 22
type input "remote"
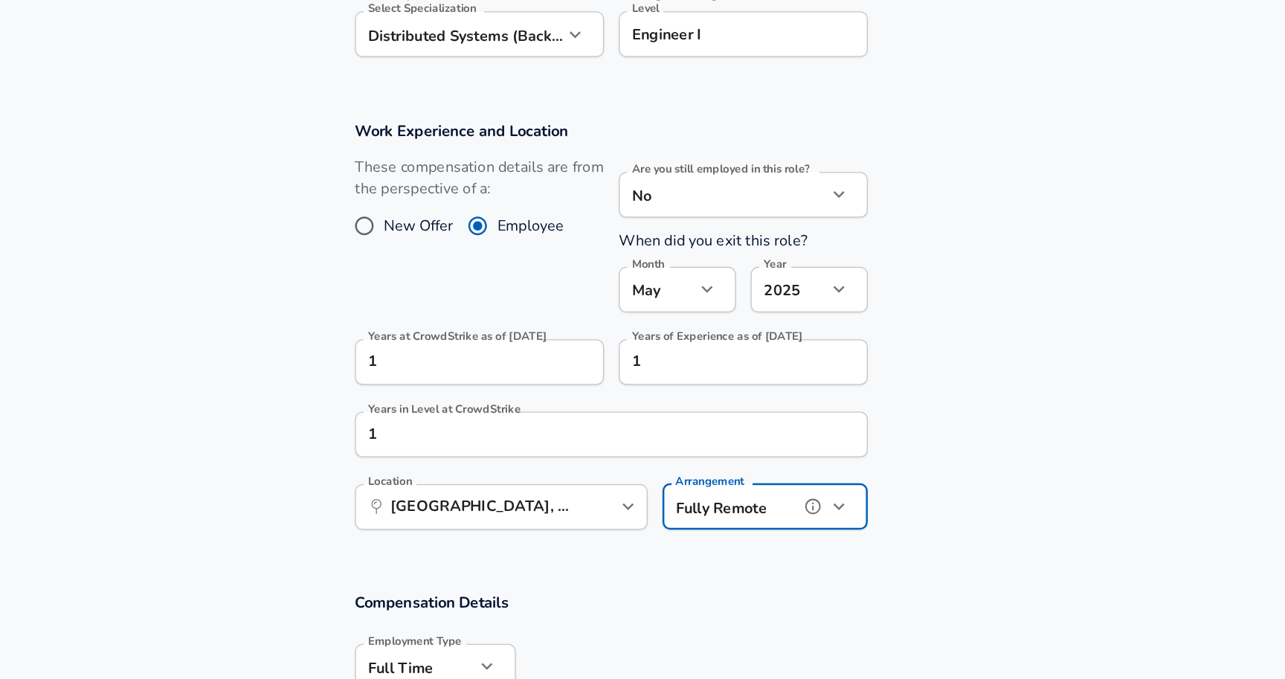
scroll to position [556, 0]
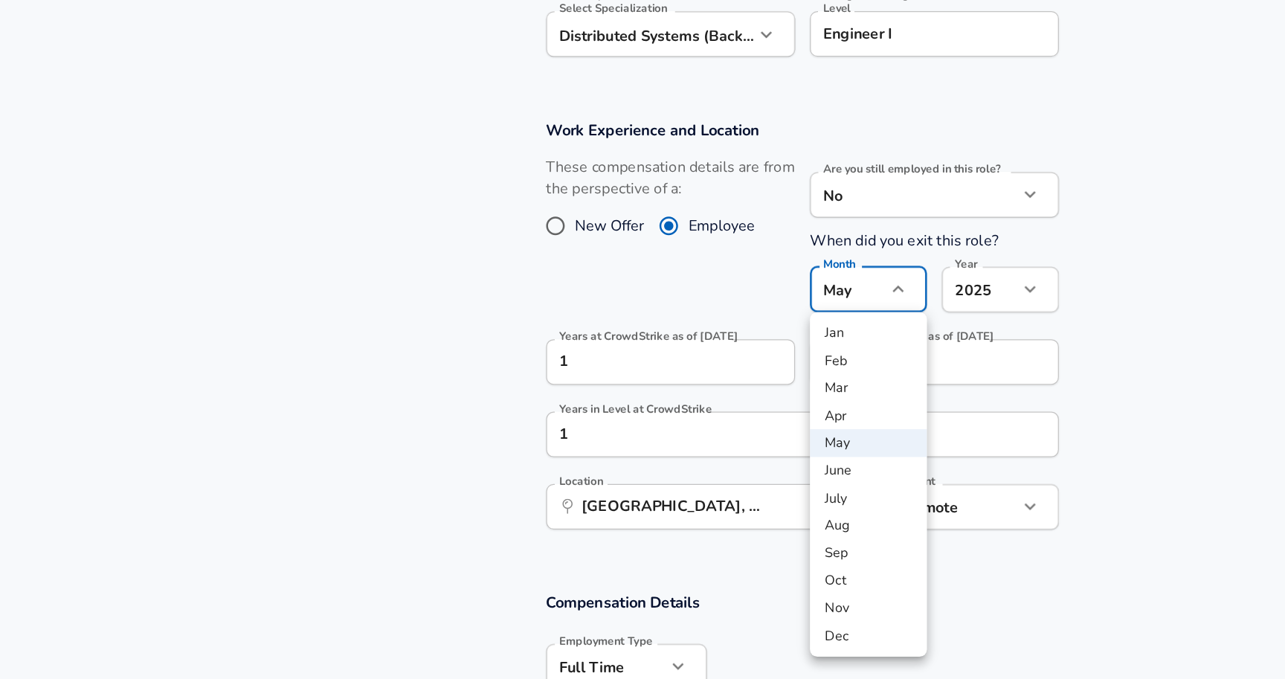
drag, startPoint x: 699, startPoint y: 244, endPoint x: 545, endPoint y: 245, distance: 154.0
click at [579, 236] on div at bounding box center [642, 339] width 1285 height 679
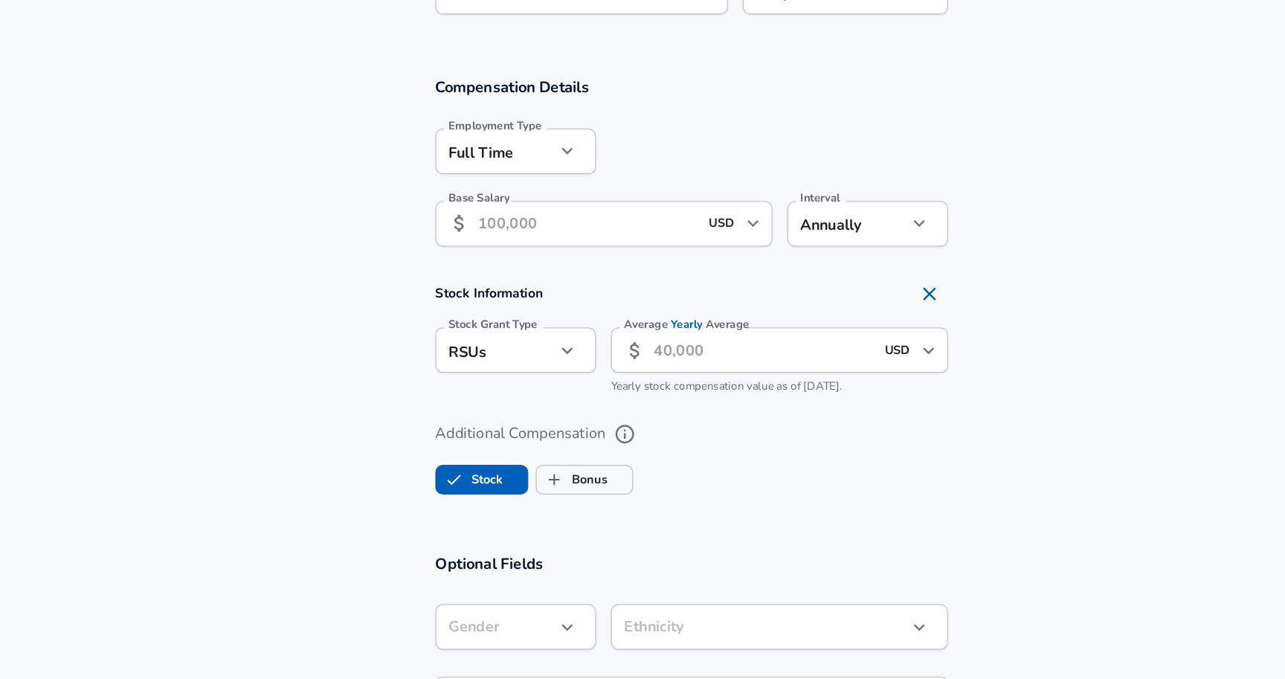
scroll to position [837, 0]
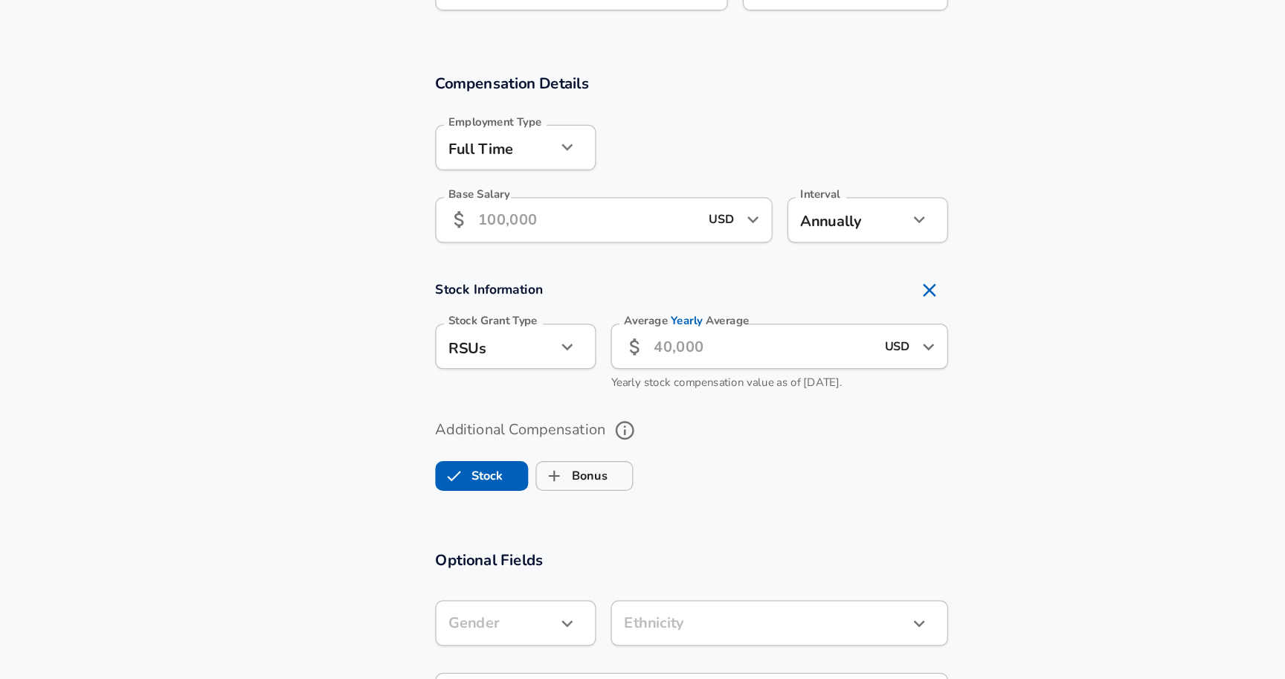
click at [576, 323] on input "Base Salary" at bounding box center [560, 311] width 176 height 36
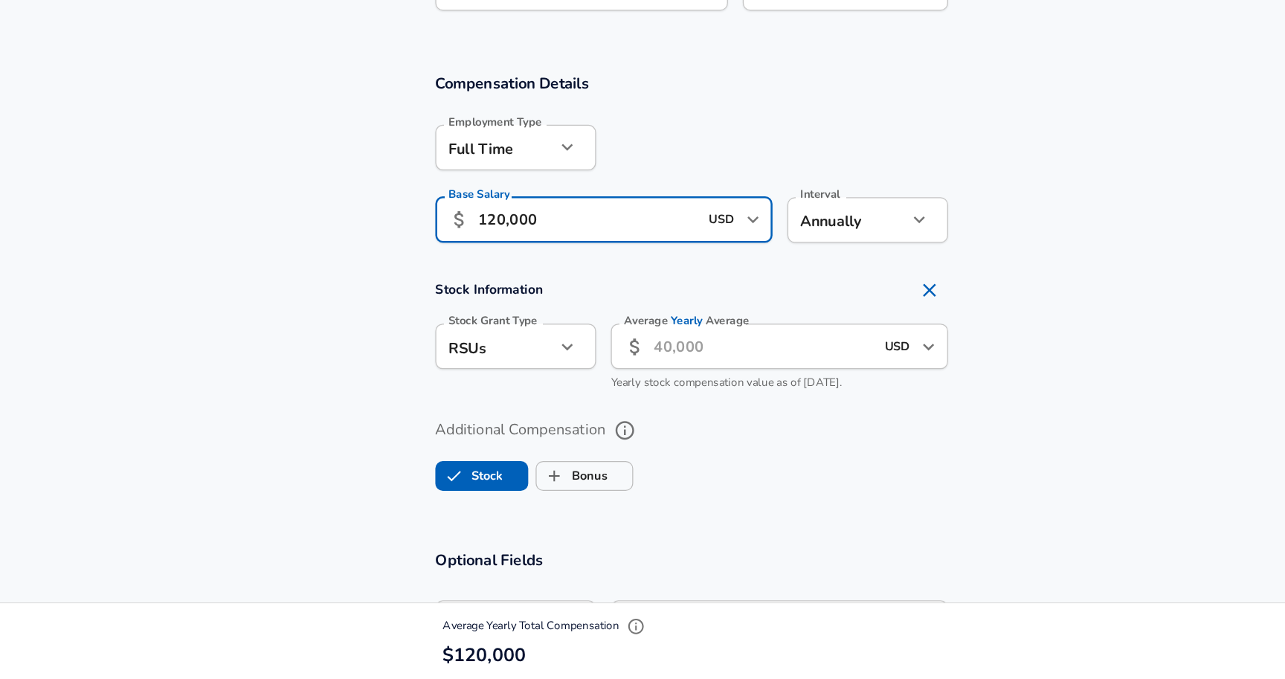
type input "120,000"
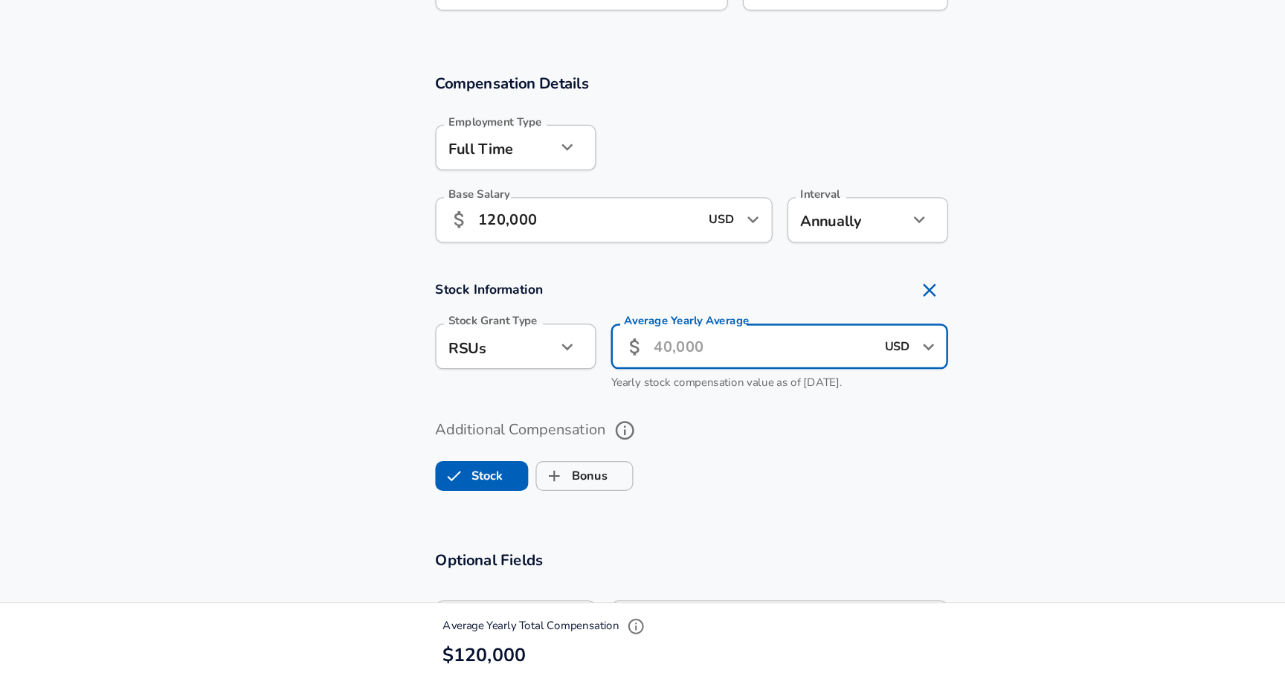
click at [702, 397] on input "Average Yearly Average" at bounding box center [700, 412] width 176 height 36
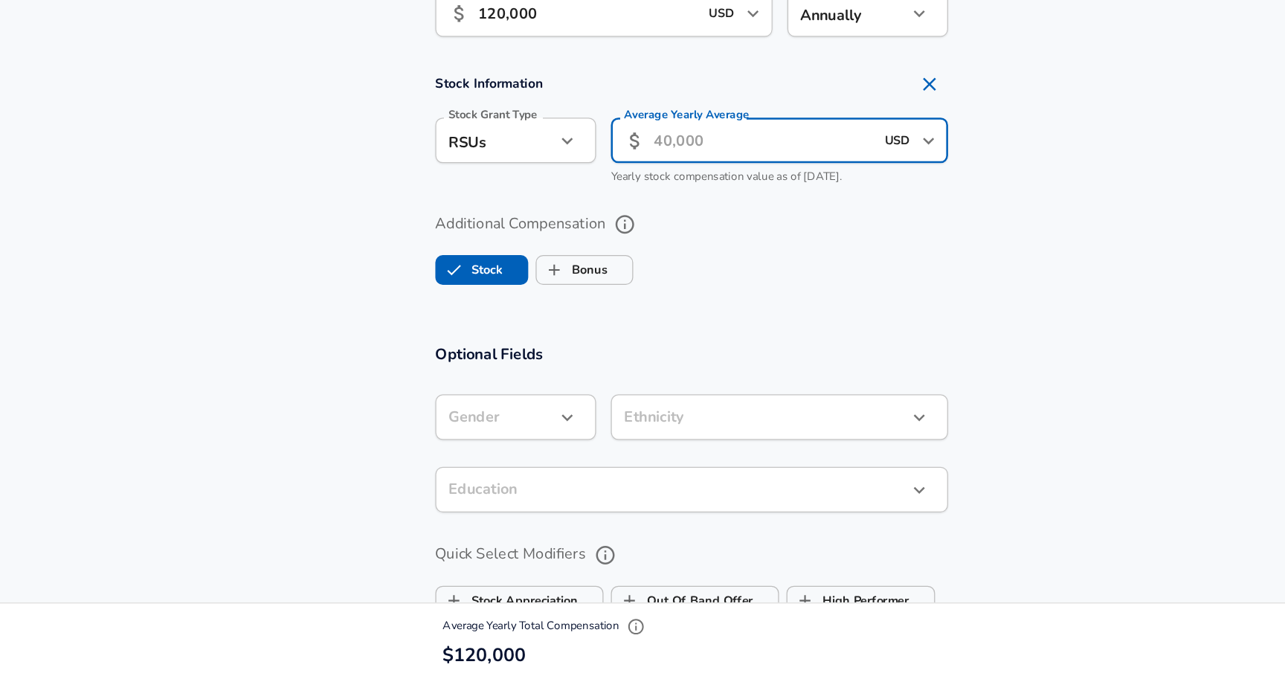
scroll to position [1004, 0]
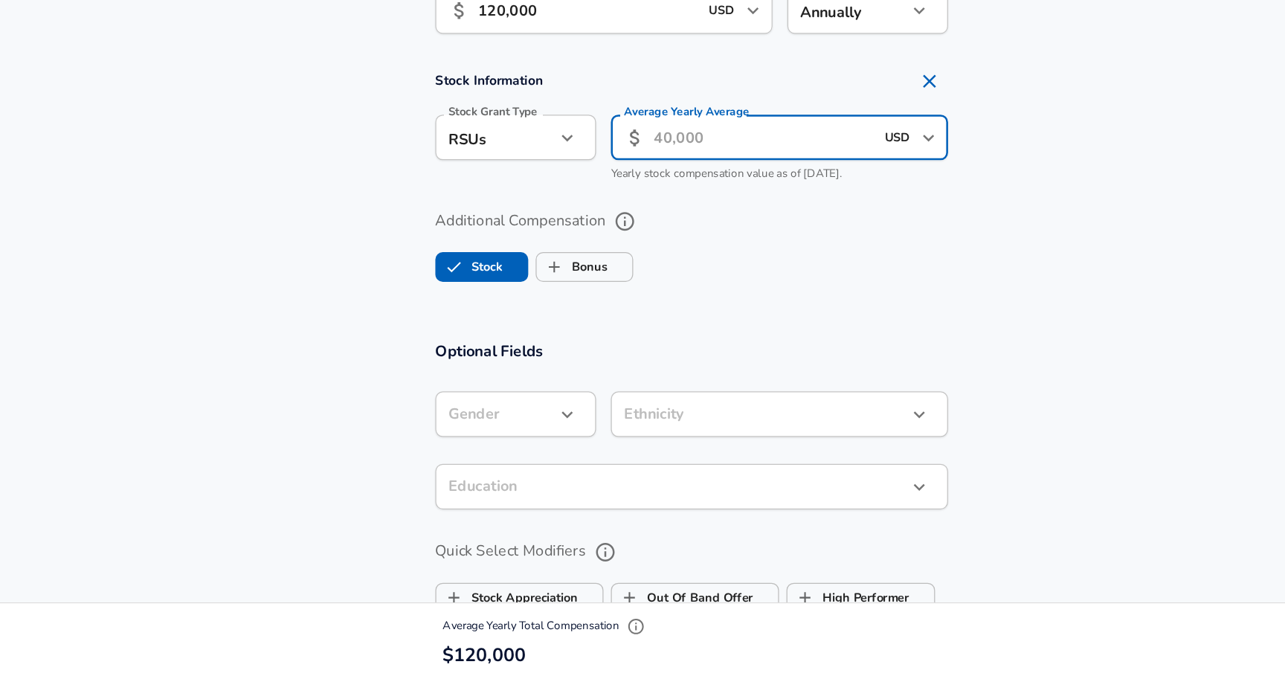
click at [572, 343] on div "Additional Compensation Stock Bonus" at bounding box center [642, 333] width 411 height 67
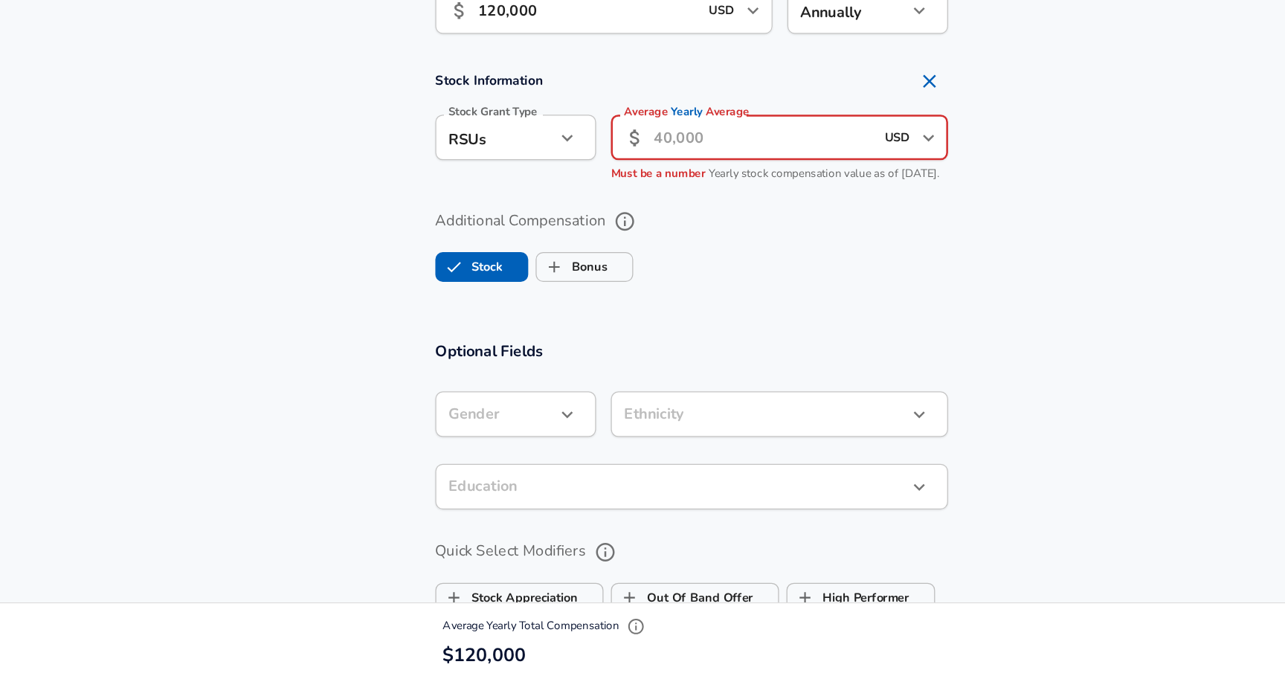
click at [711, 250] on input "Average Yearly Average" at bounding box center [700, 245] width 176 height 36
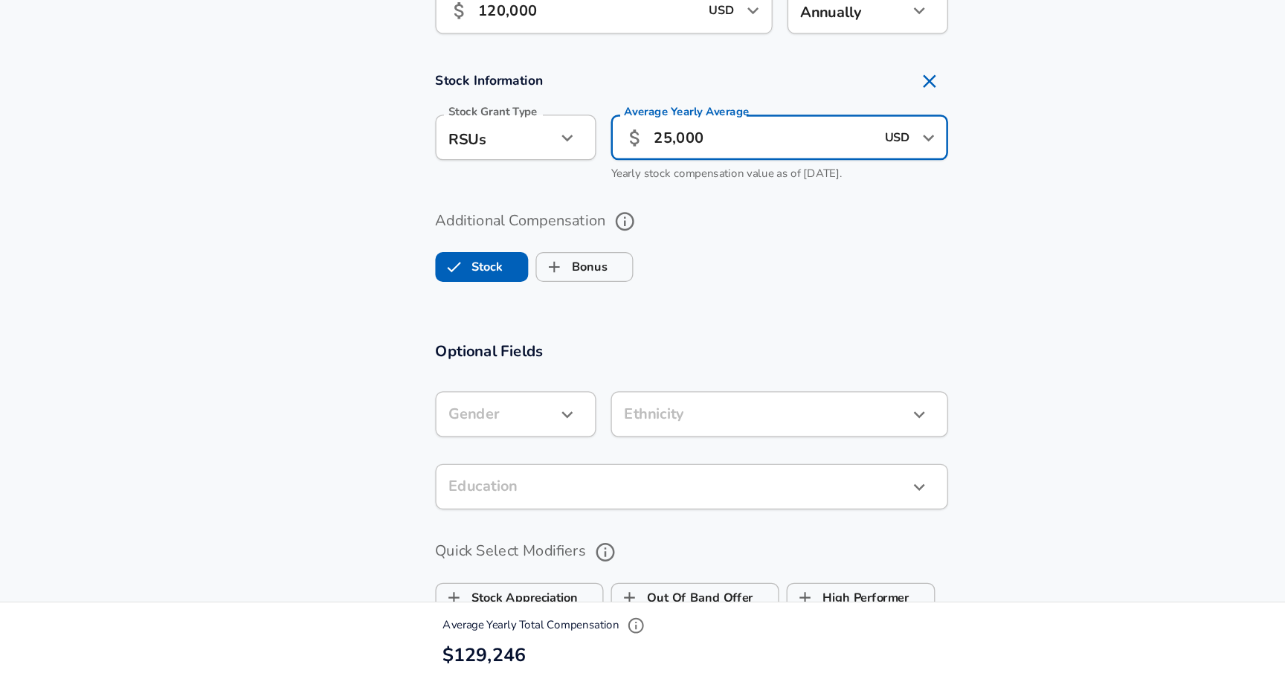
type input "25,000"
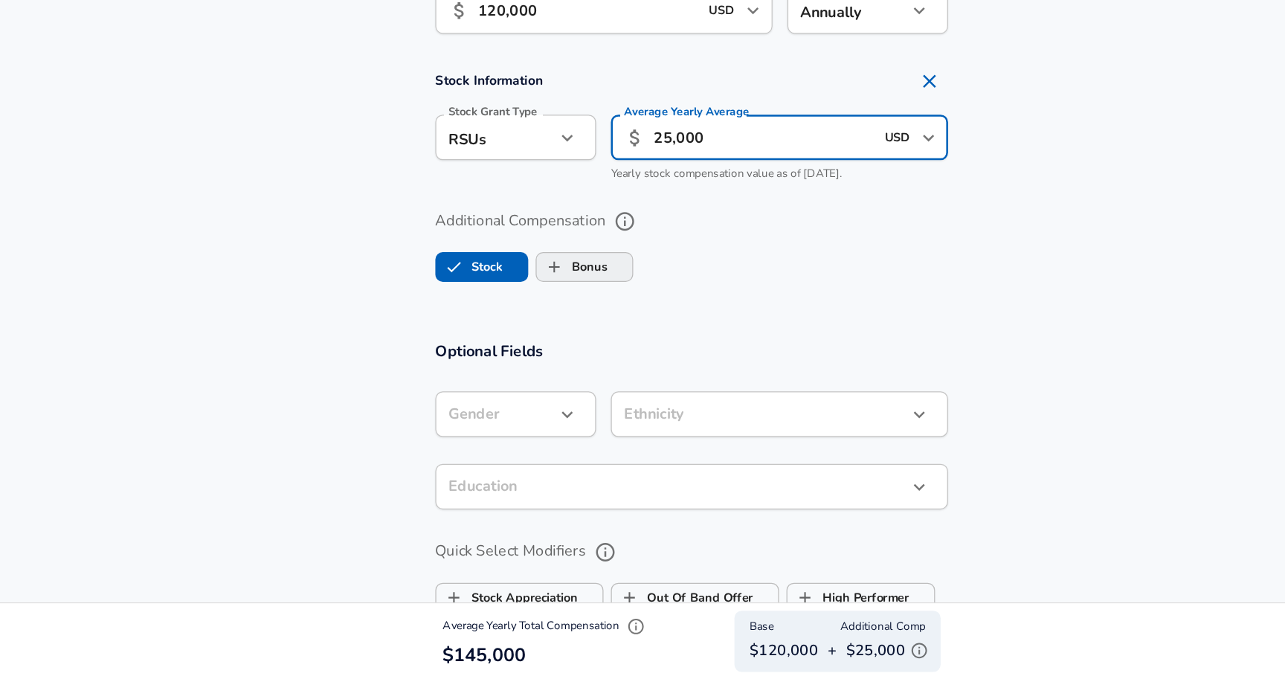
click at [581, 356] on span "Bonus" at bounding box center [557, 349] width 77 height 28
checkbox input "true"
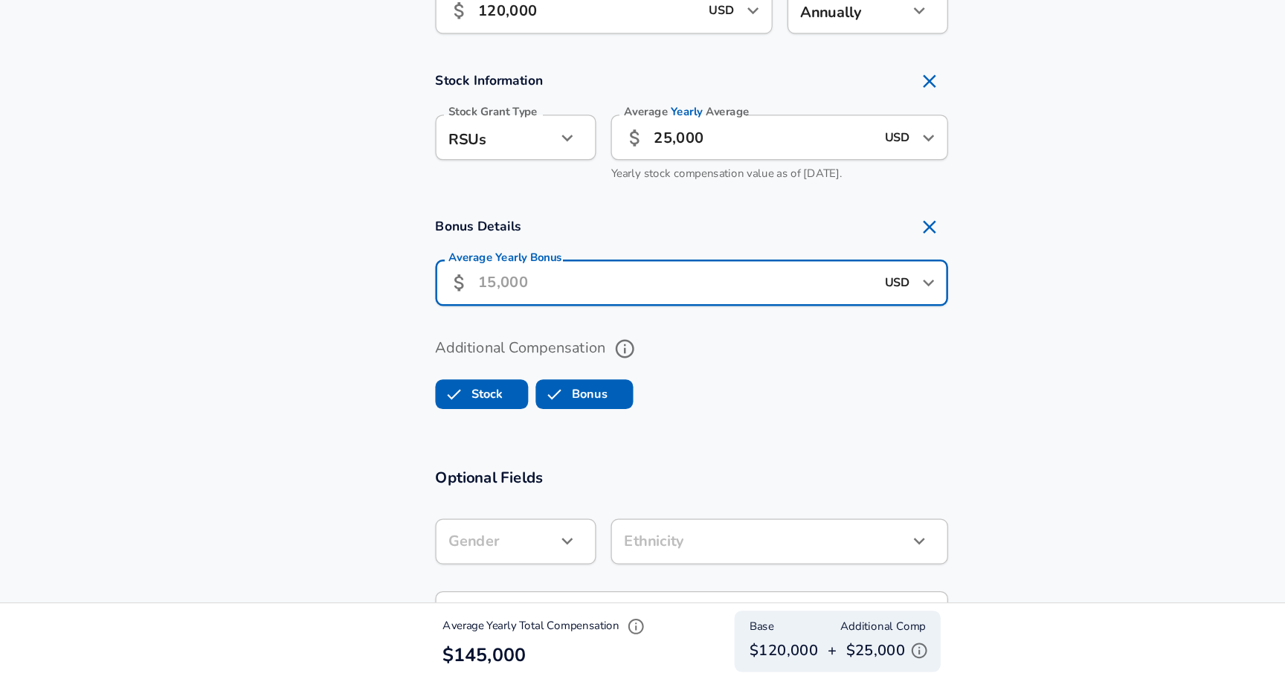
click at [581, 356] on input "Average Yearly Bonus" at bounding box center [630, 362] width 317 height 36
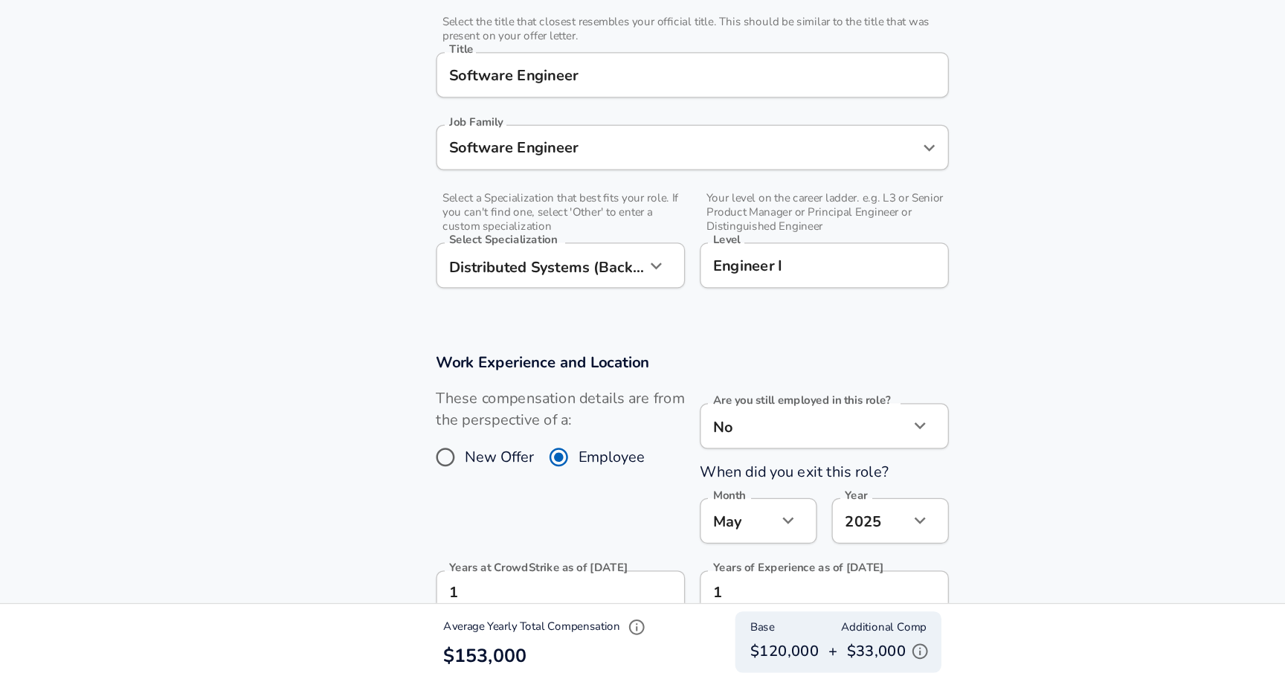
scroll to position [518, 0]
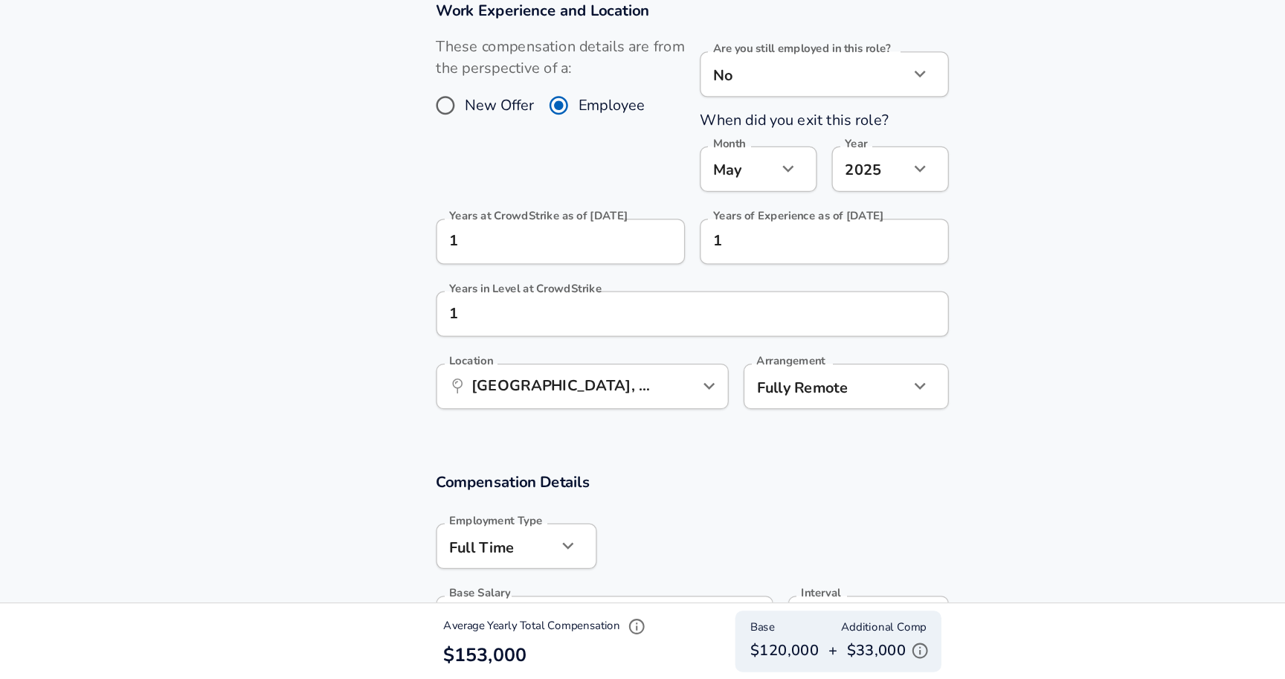
type input "8,000"
click at [601, 434] on input "[GEOGRAPHIC_DATA], [GEOGRAPHIC_DATA]" at bounding box center [538, 444] width 153 height 23
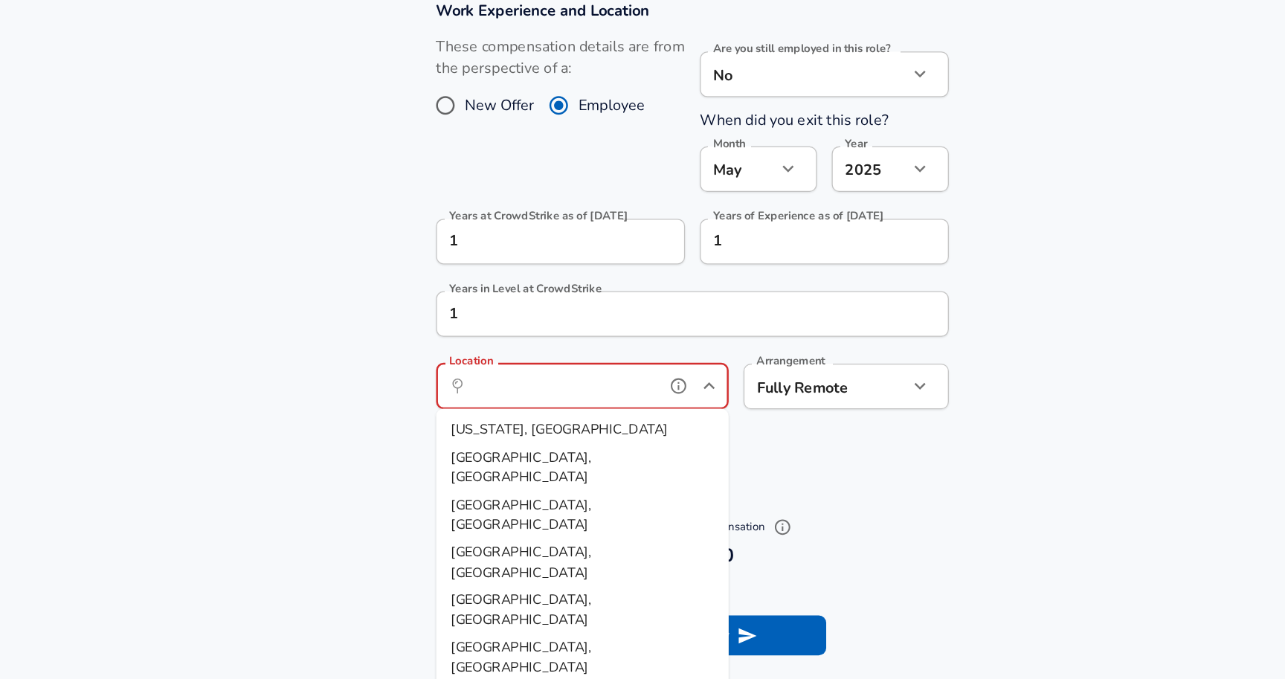
click at [547, 433] on input "Location" at bounding box center [538, 444] width 153 height 23
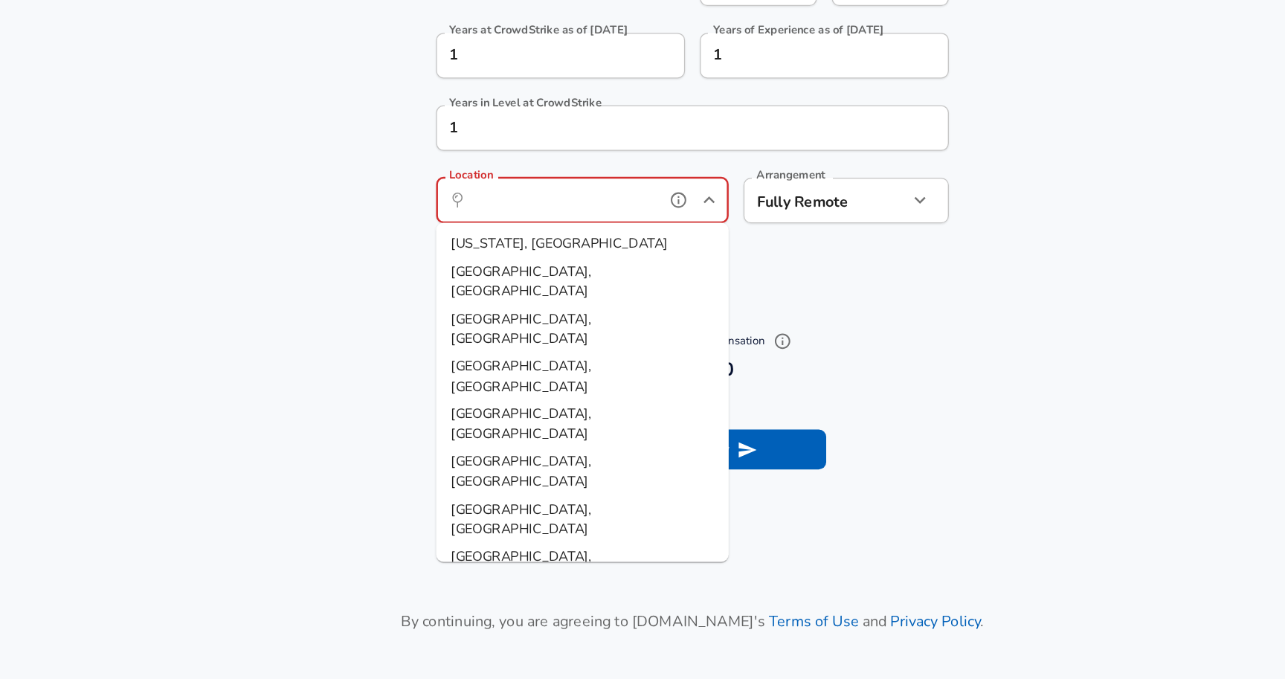
scroll to position [667, 0]
click at [539, 354] on li "[GEOGRAPHIC_DATA], [GEOGRAPHIC_DATA]" at bounding box center [554, 360] width 234 height 38
type input "[GEOGRAPHIC_DATA], [GEOGRAPHIC_DATA]"
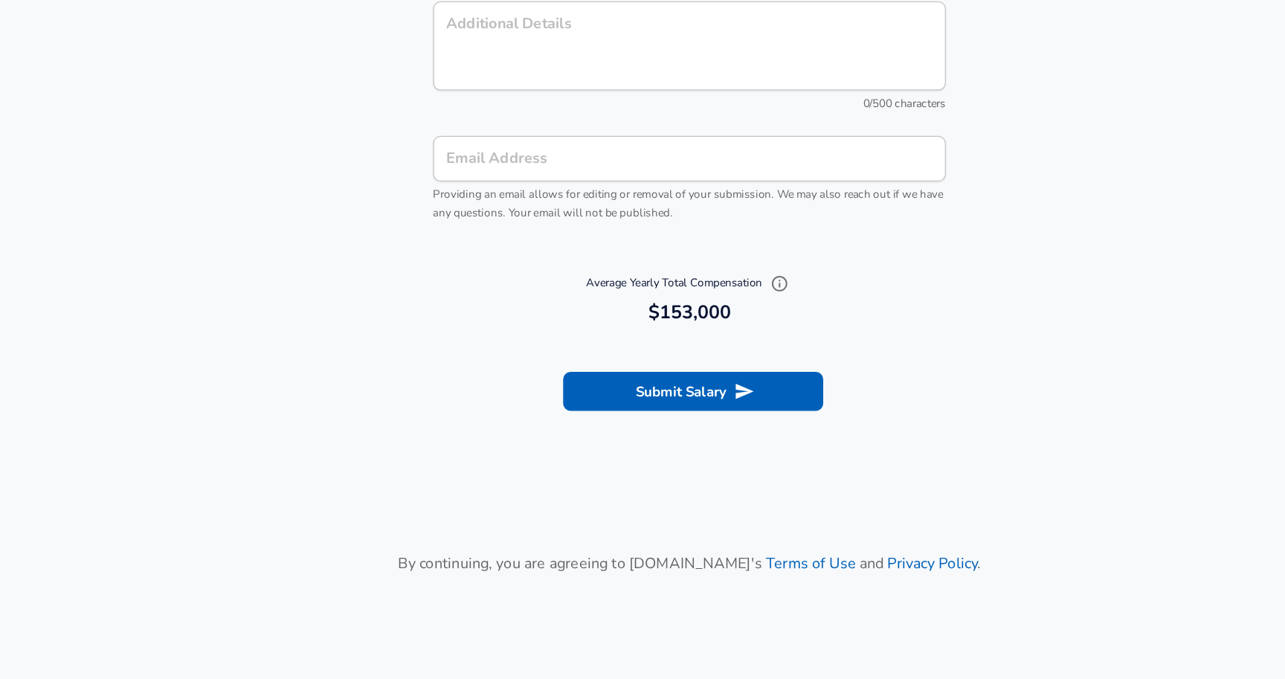
scroll to position [1644, 0]
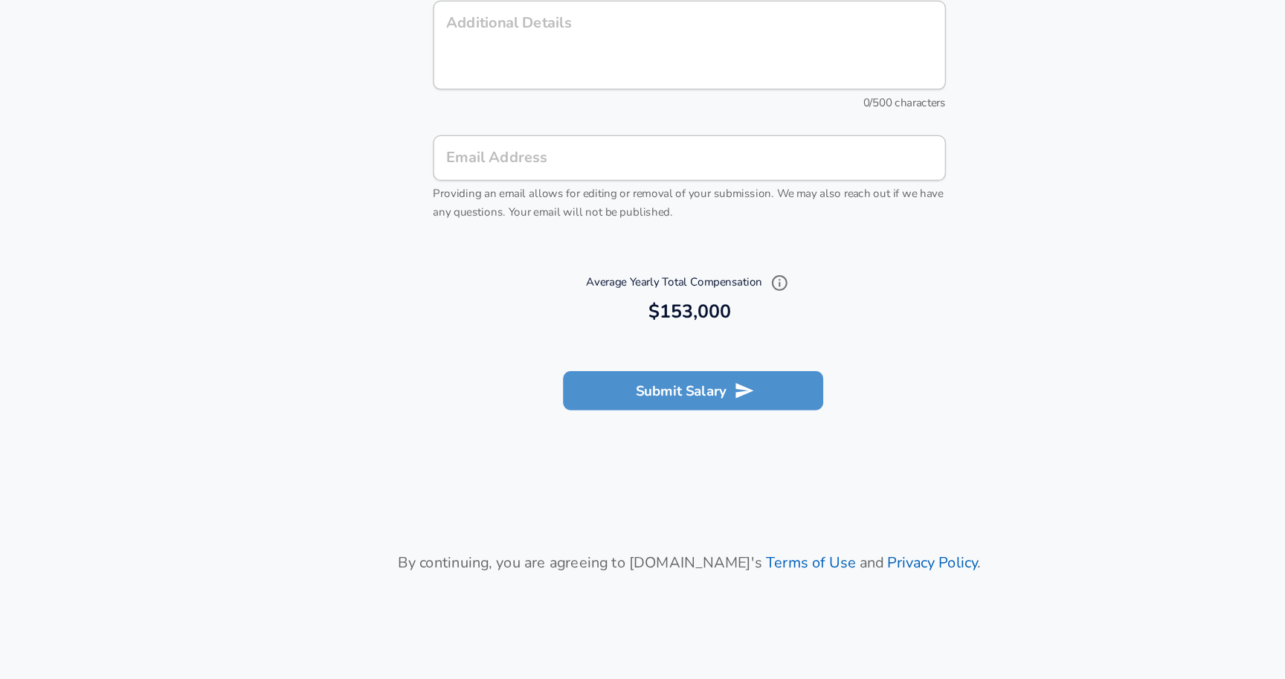
click at [628, 454] on button "Submit Salary" at bounding box center [646, 447] width 208 height 31
